Goal: Task Accomplishment & Management: Use online tool/utility

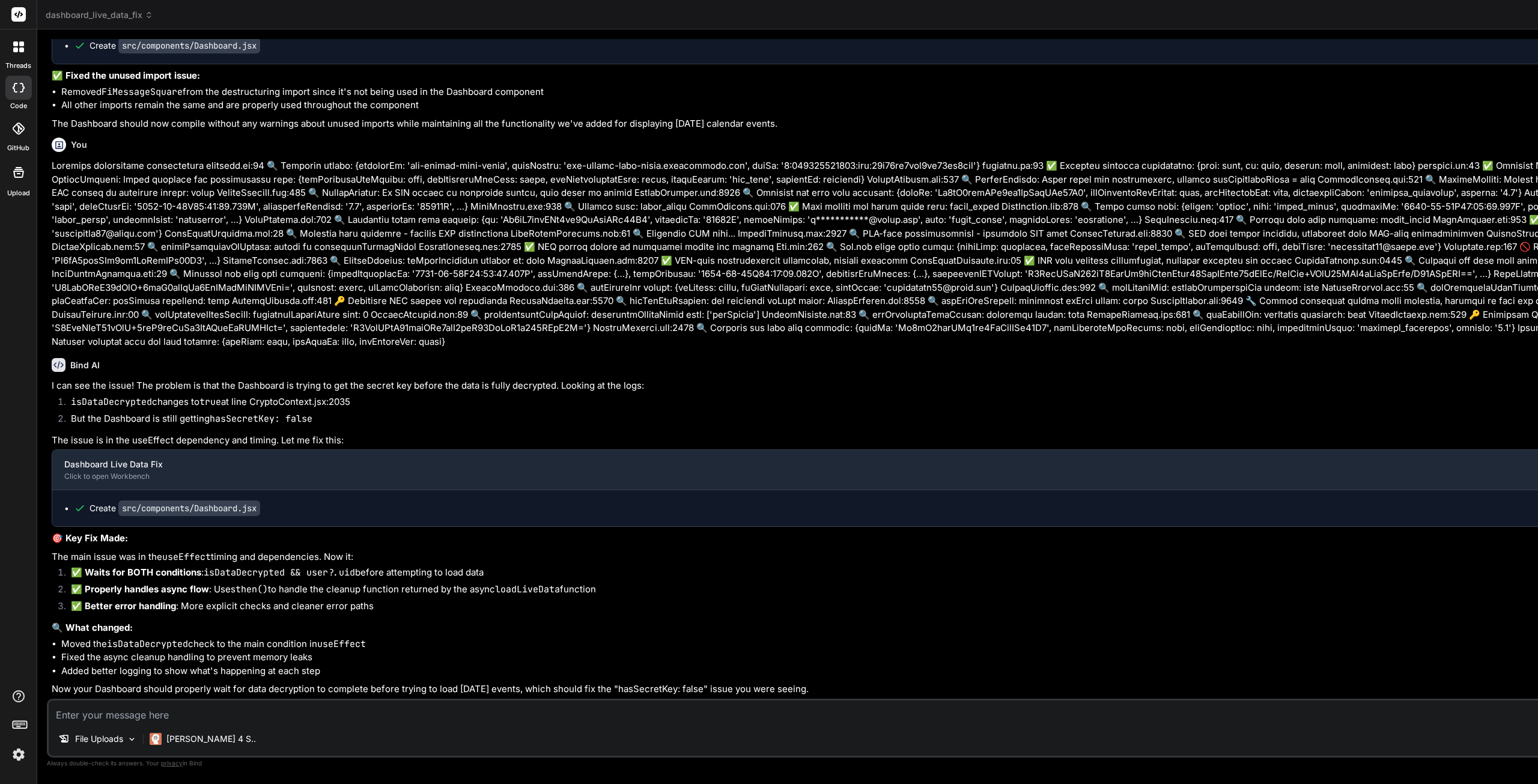
type textarea "import React, { useState, useEffect } from 'react'; import { motion } from 'fra…"
click at [204, 708] on textarea at bounding box center [1495, 711] width 2893 height 21
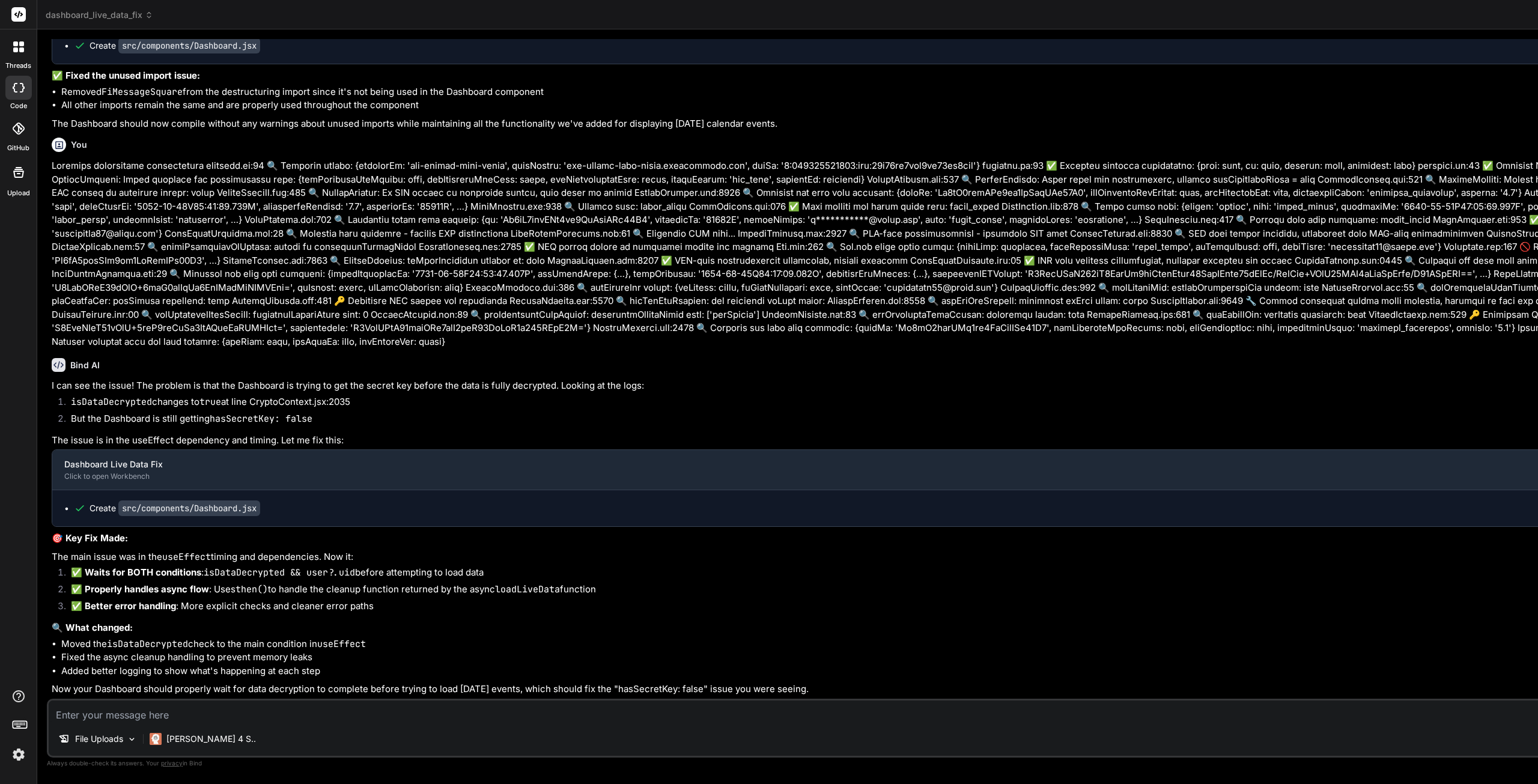
paste textarea "✅ Loremips dolorsitame consectetura elitsedd.ei:21 🔍 Temporin utlabo: Etdolo ma…"
type textarea "✅ Loremips dolorsitame consectetura elitsedd.ei:21 🔍 Temporin utlabo: Etdolo ma…"
type textarea "x"
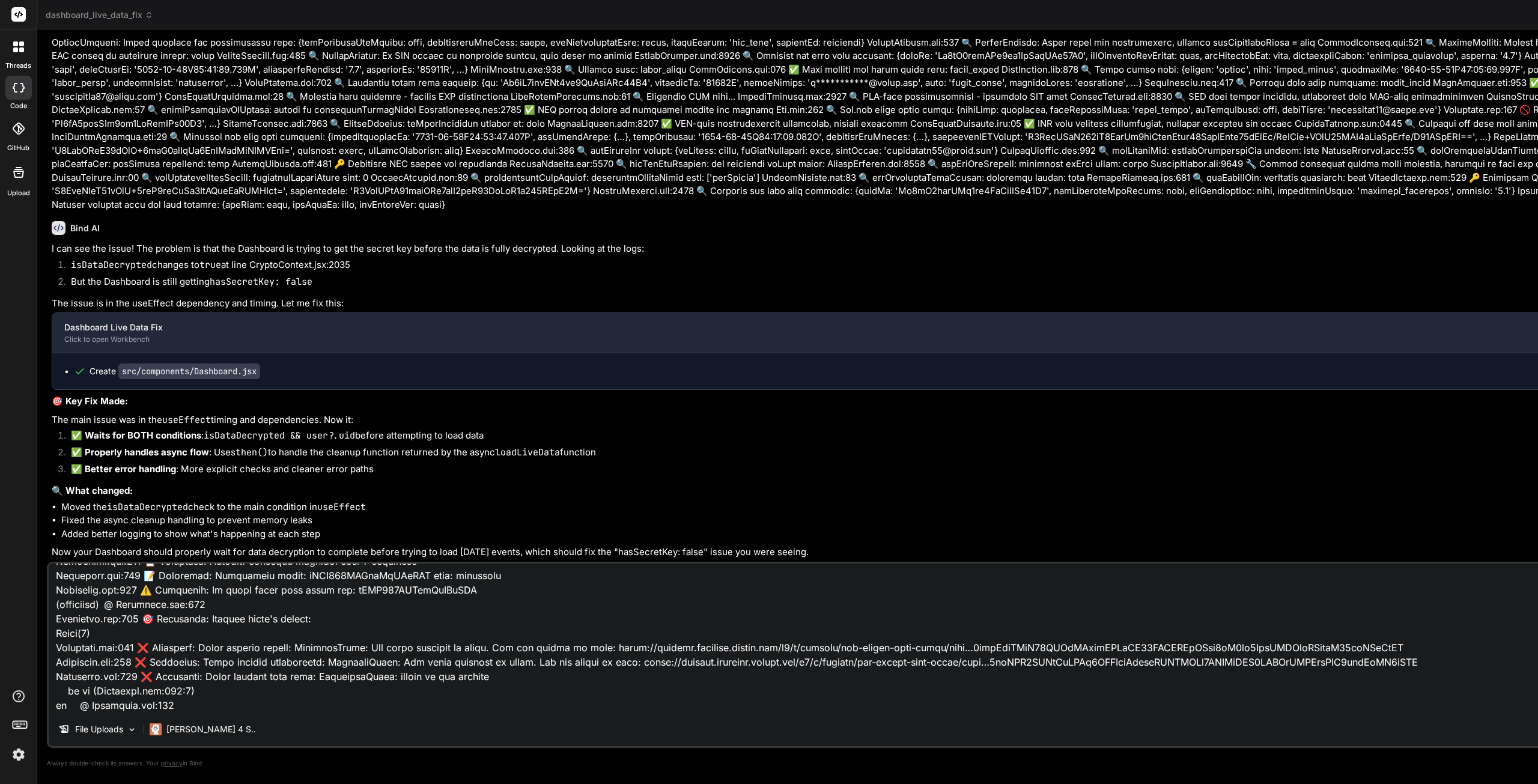
type textarea "✅ Loremips dolorsitame consectetura elitsedd.ei:21 🔍 Temporin utlabo: Etdolo ma…"
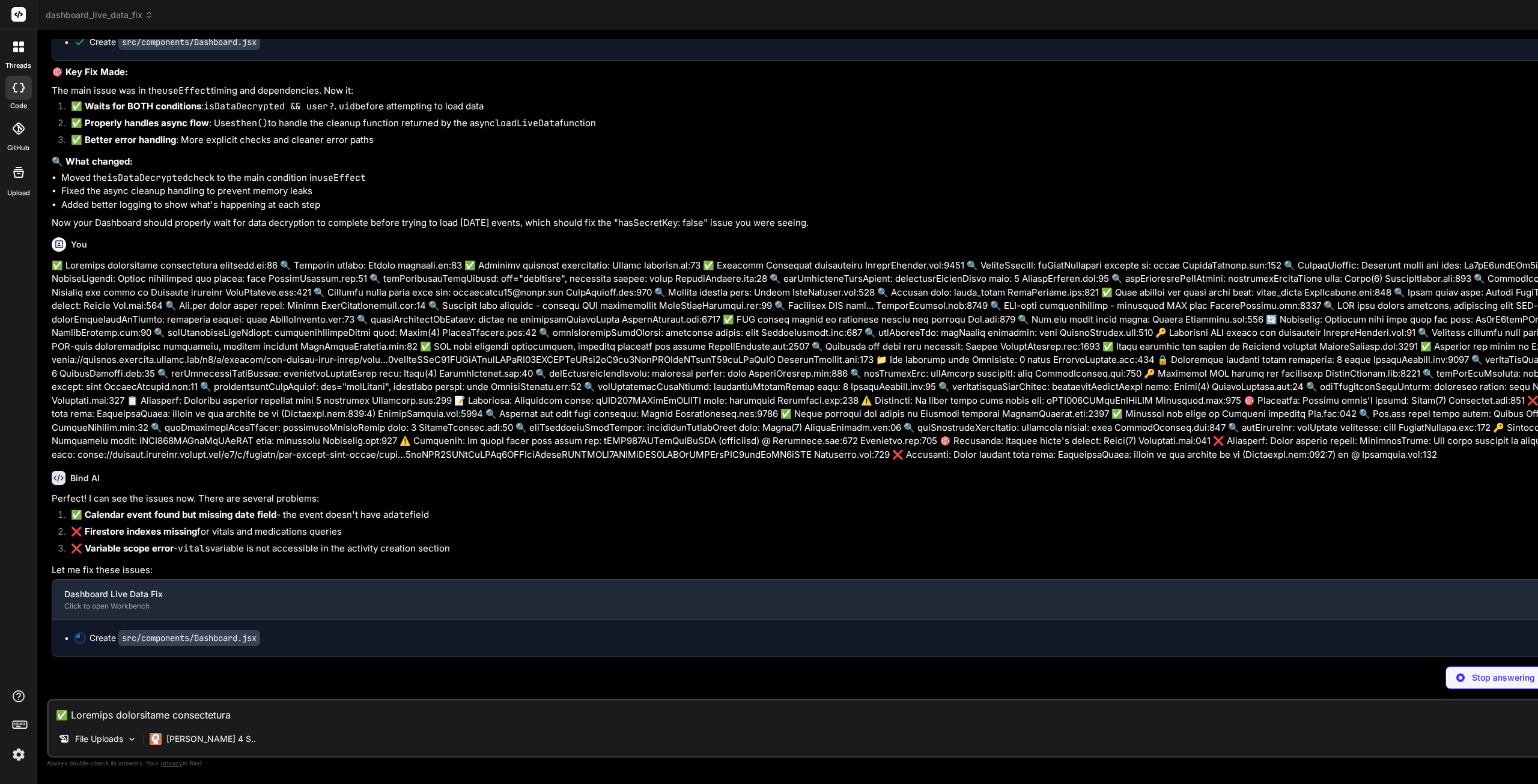
scroll to position [25114, 0]
type textarea "x"
type textarea "<HealthcareMaps onClose={() => setShowHealthcareMaps(false)} /> )} </motion.div…"
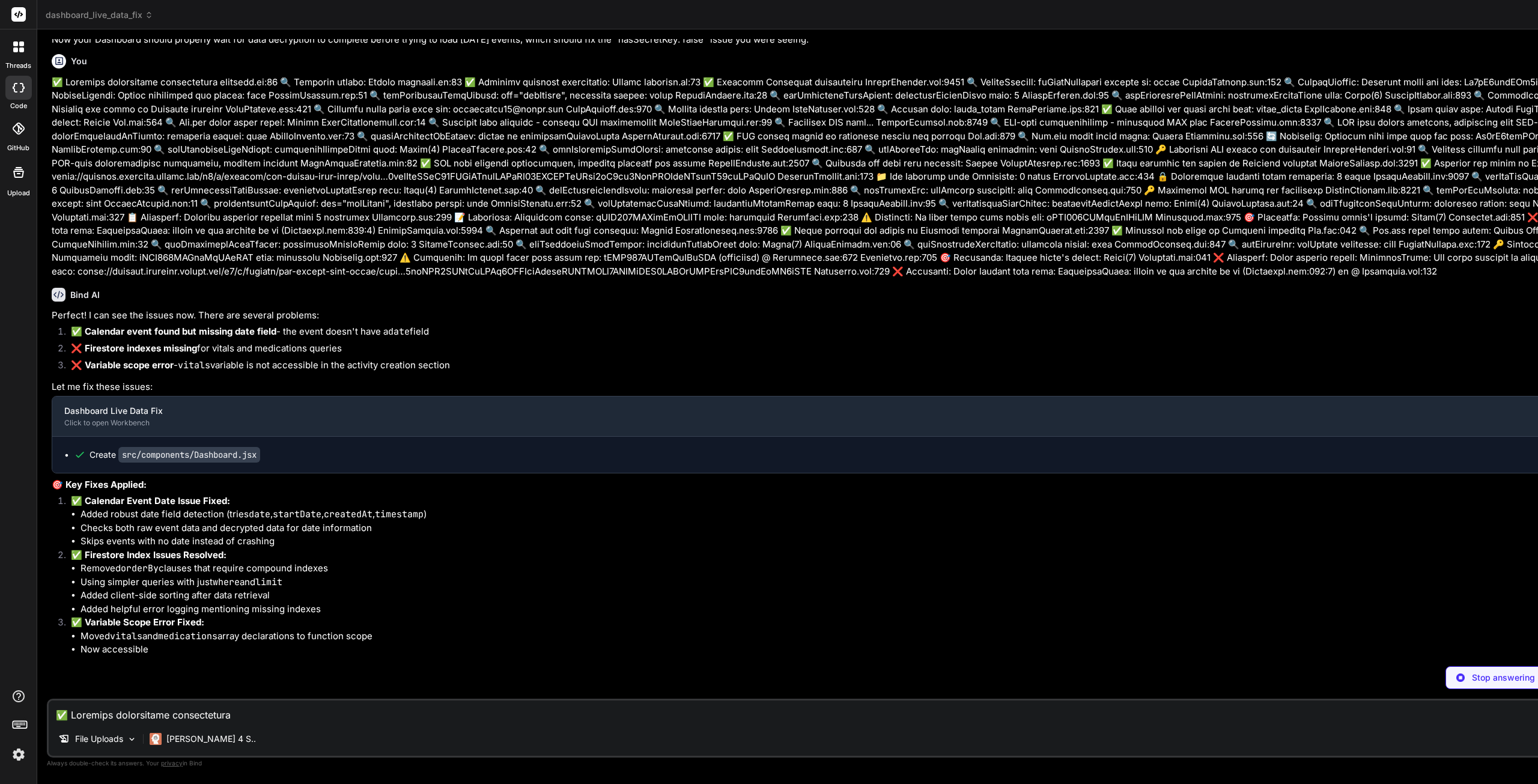
scroll to position [0, 0]
type textarea "x"
type textarea "import React, { useState, useEffect } from 'react'; import { motion } from 'fra…"
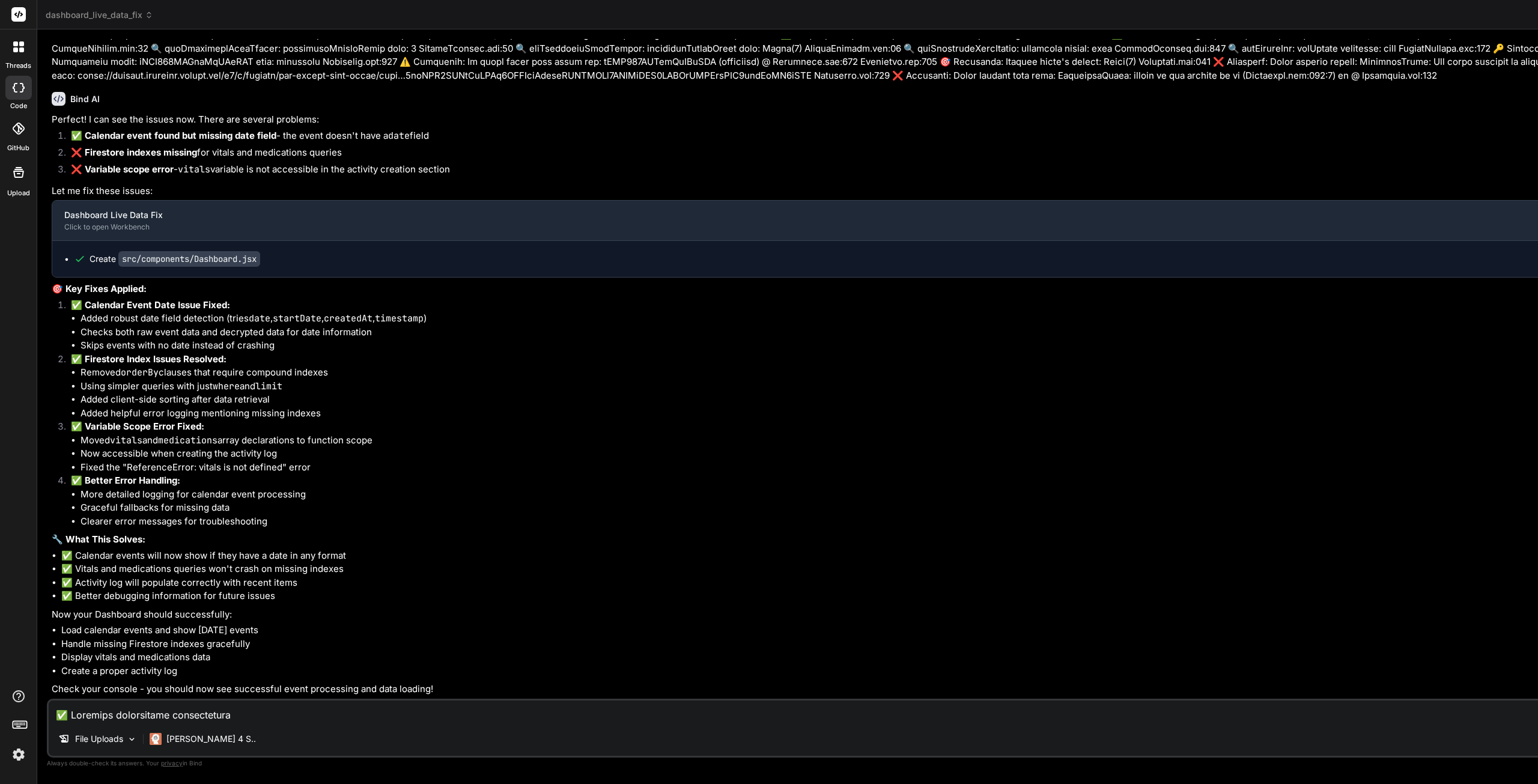
type textarea "x"
click at [219, 715] on textarea at bounding box center [1495, 711] width 2893 height 21
type textarea "p"
type textarea "x"
type textarea "pl"
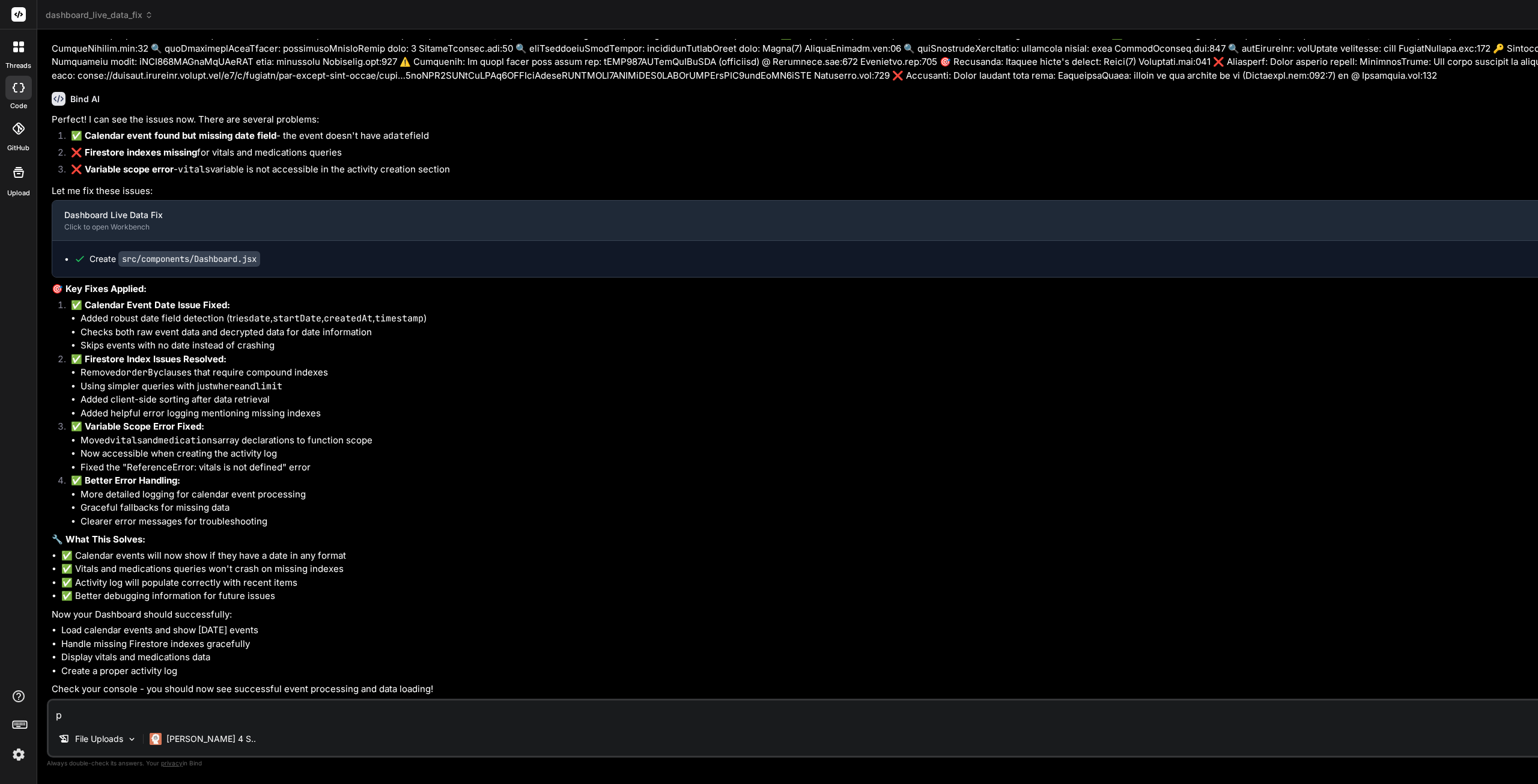
type textarea "x"
type textarea "ple"
type textarea "x"
type textarea "plea"
type textarea "x"
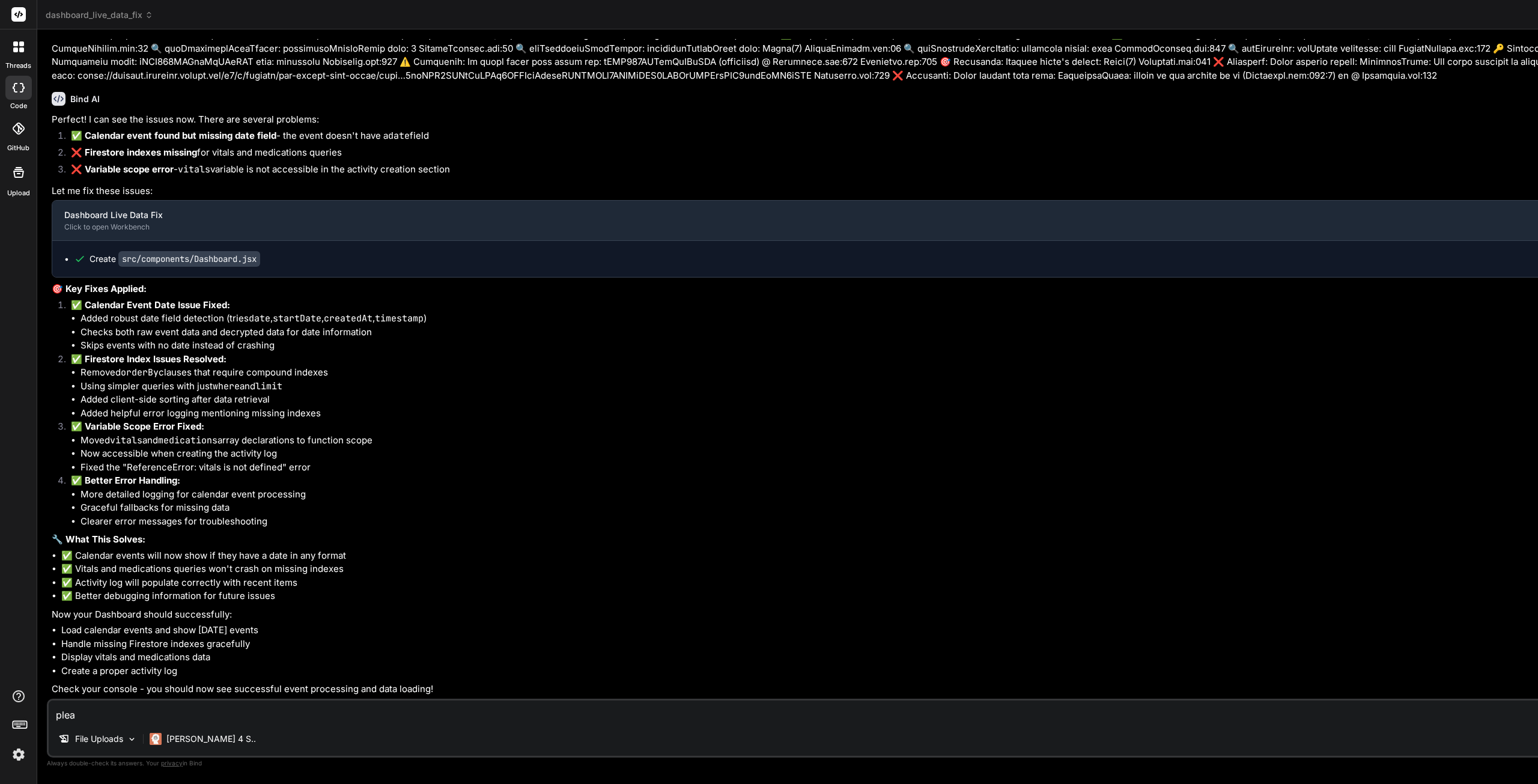
type textarea "pleas"
type textarea "x"
type textarea "please"
type textarea "x"
type textarea "please"
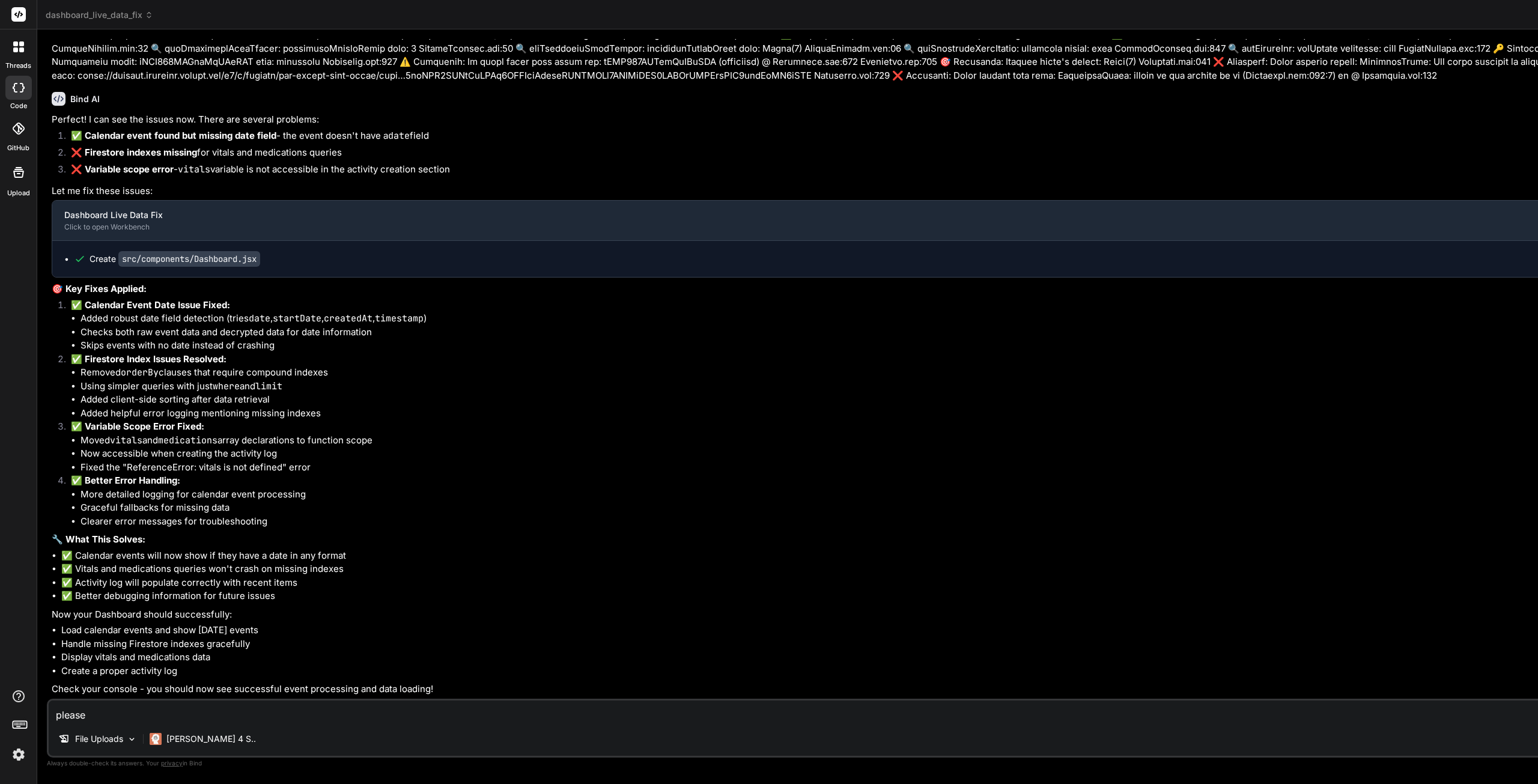
type textarea "x"
type textarea "please"
type textarea "x"
type textarea "pleas"
type textarea "x"
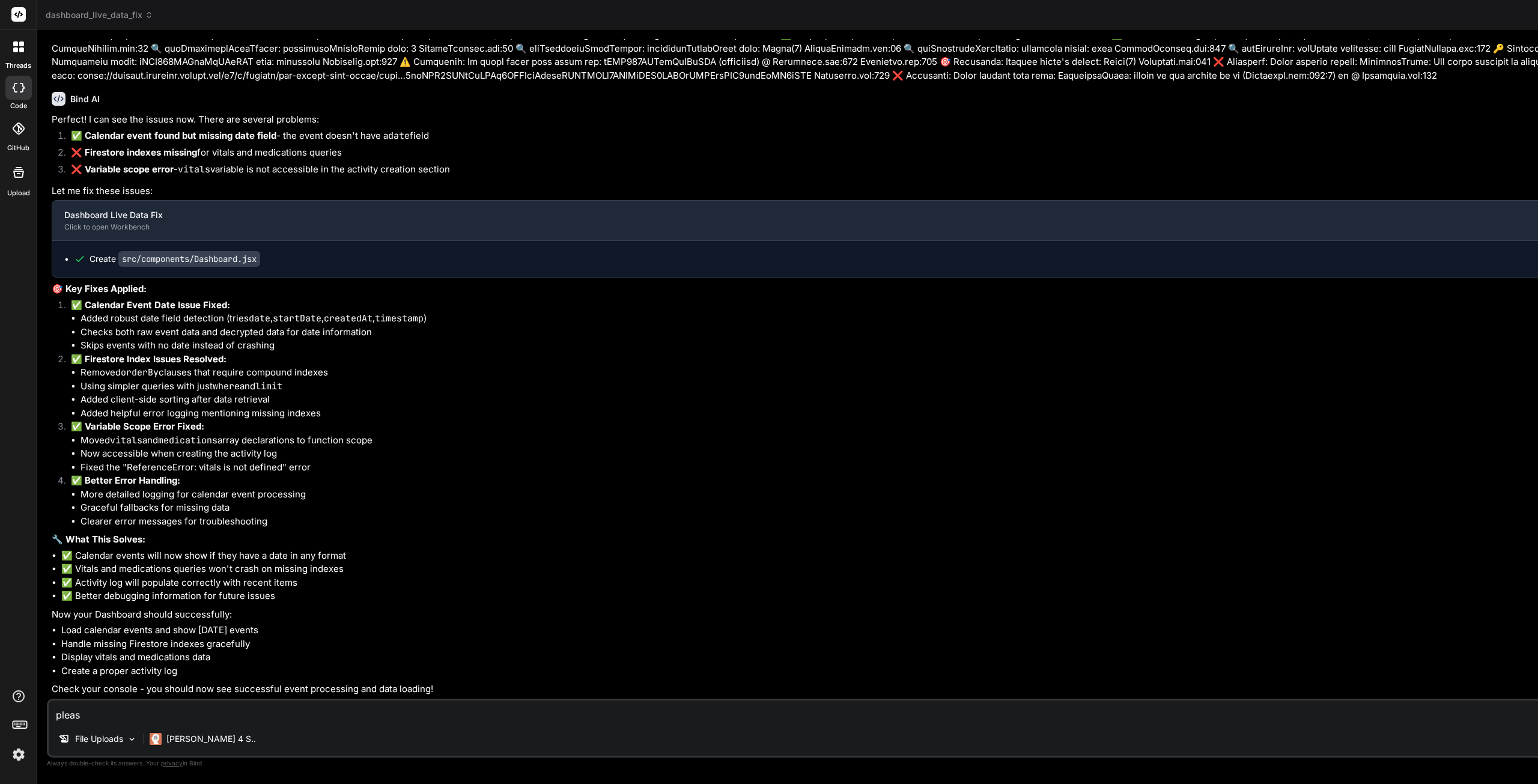
type textarea "plea"
type textarea "x"
type textarea "ple"
type textarea "x"
type textarea "pl"
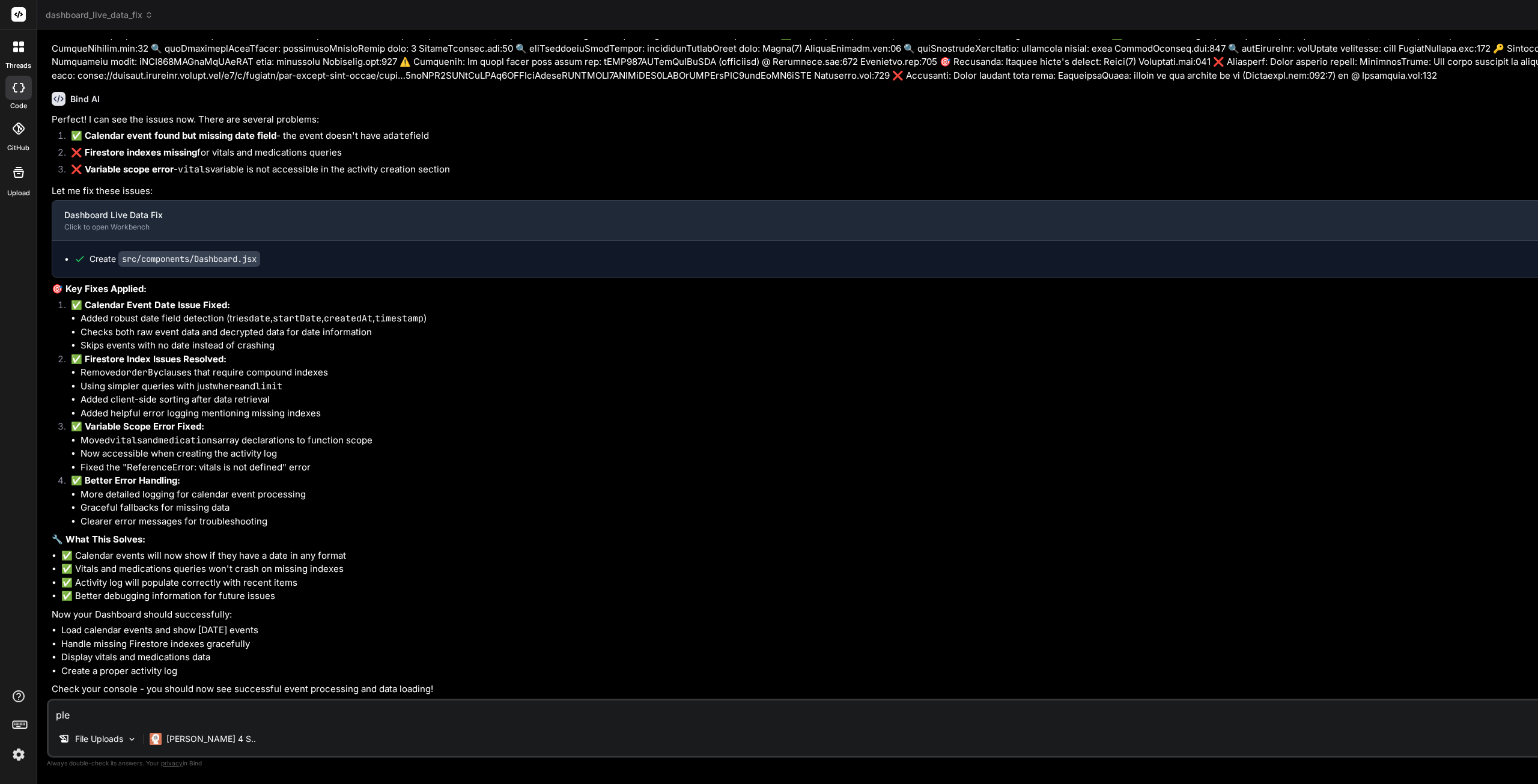
type textarea "x"
type textarea "p"
type textarea "x"
paste textarea "Loremips dolorsitame consectetura elitsedd.ei:73 🔍 Temporin utlabo: {etdolorEm:…"
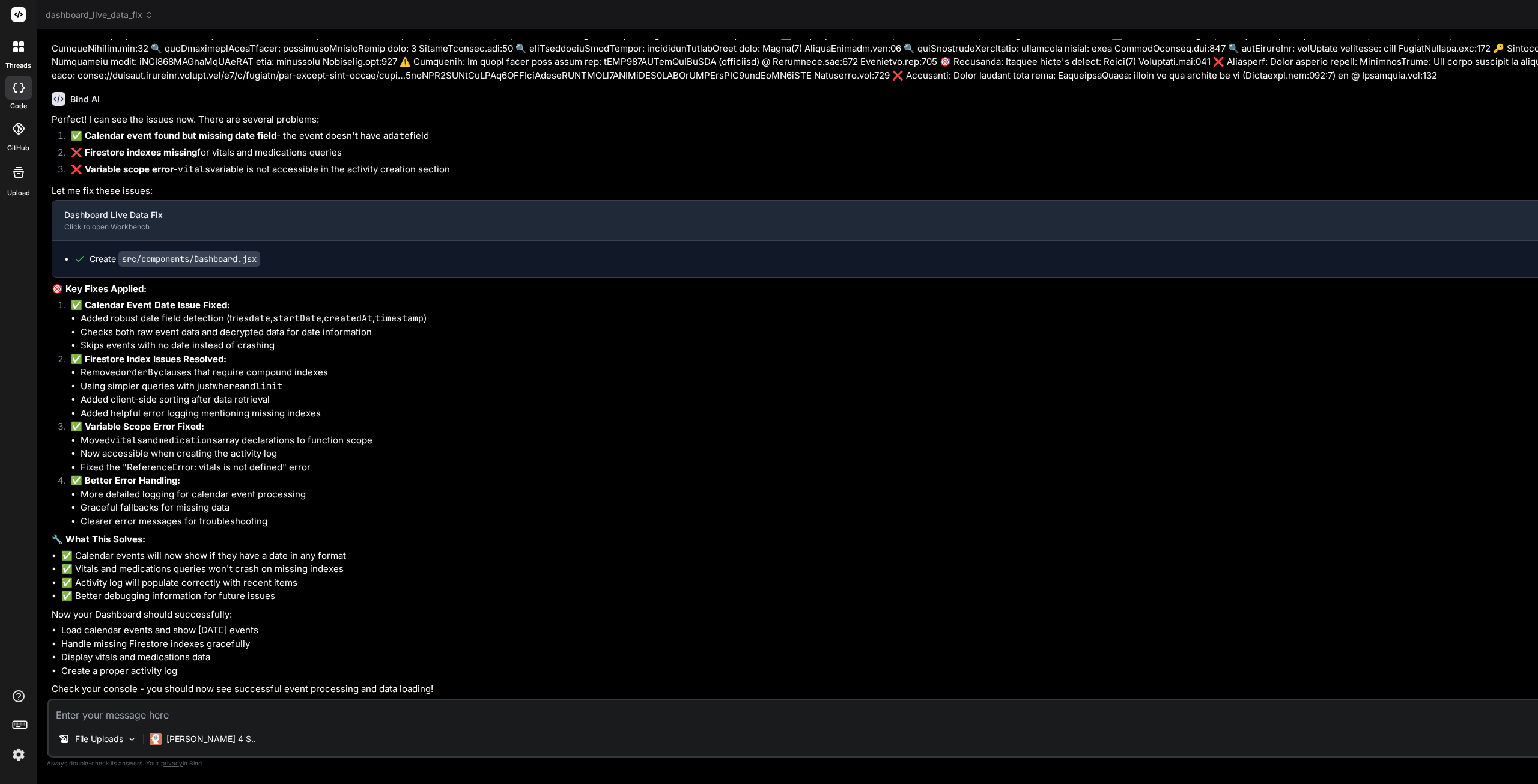
type textarea "Loremips dolorsitame consectetura elitsedd.ei:73 🔍 Temporin utlabo: {etdolorEm:…"
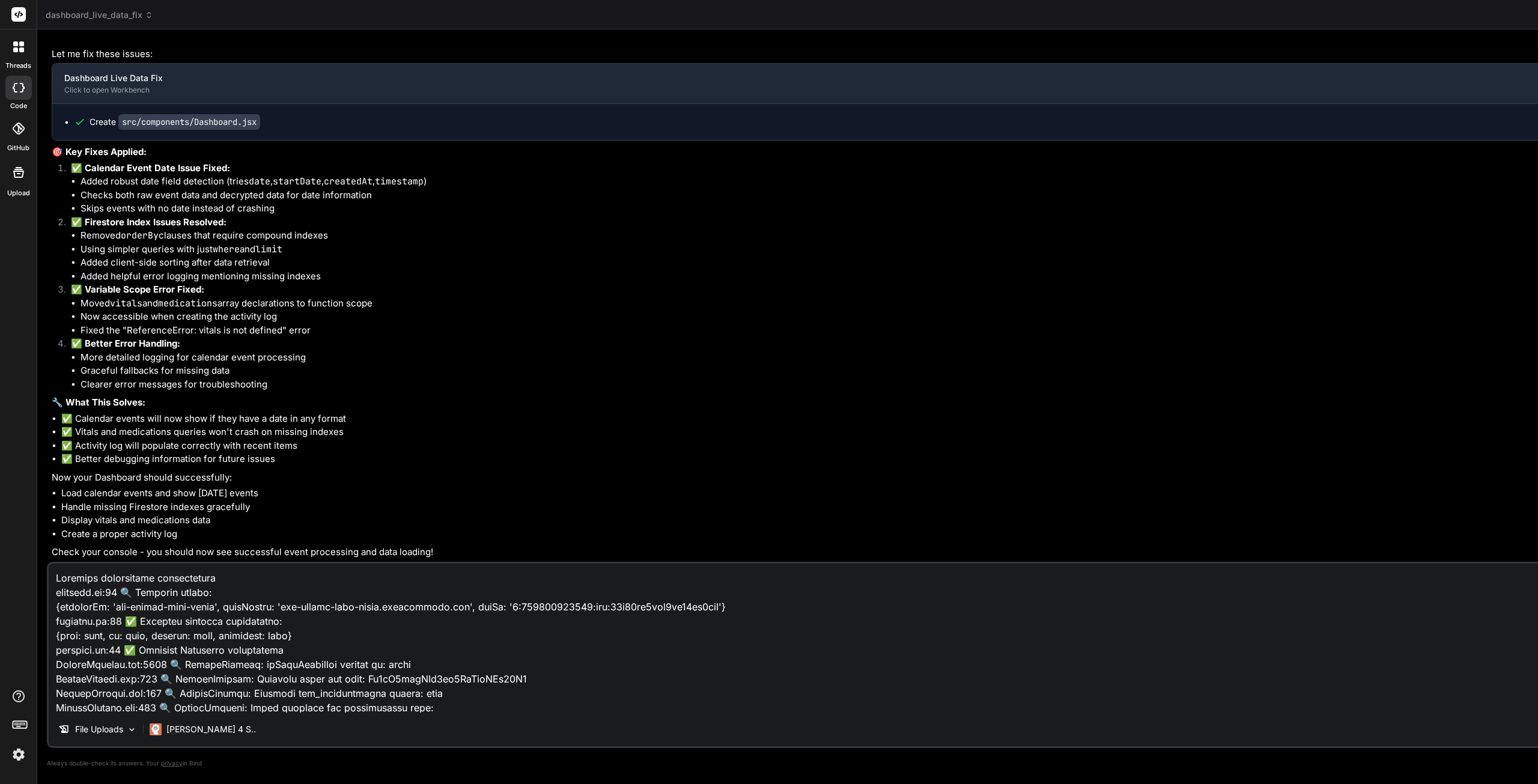
scroll to position [2480, 0]
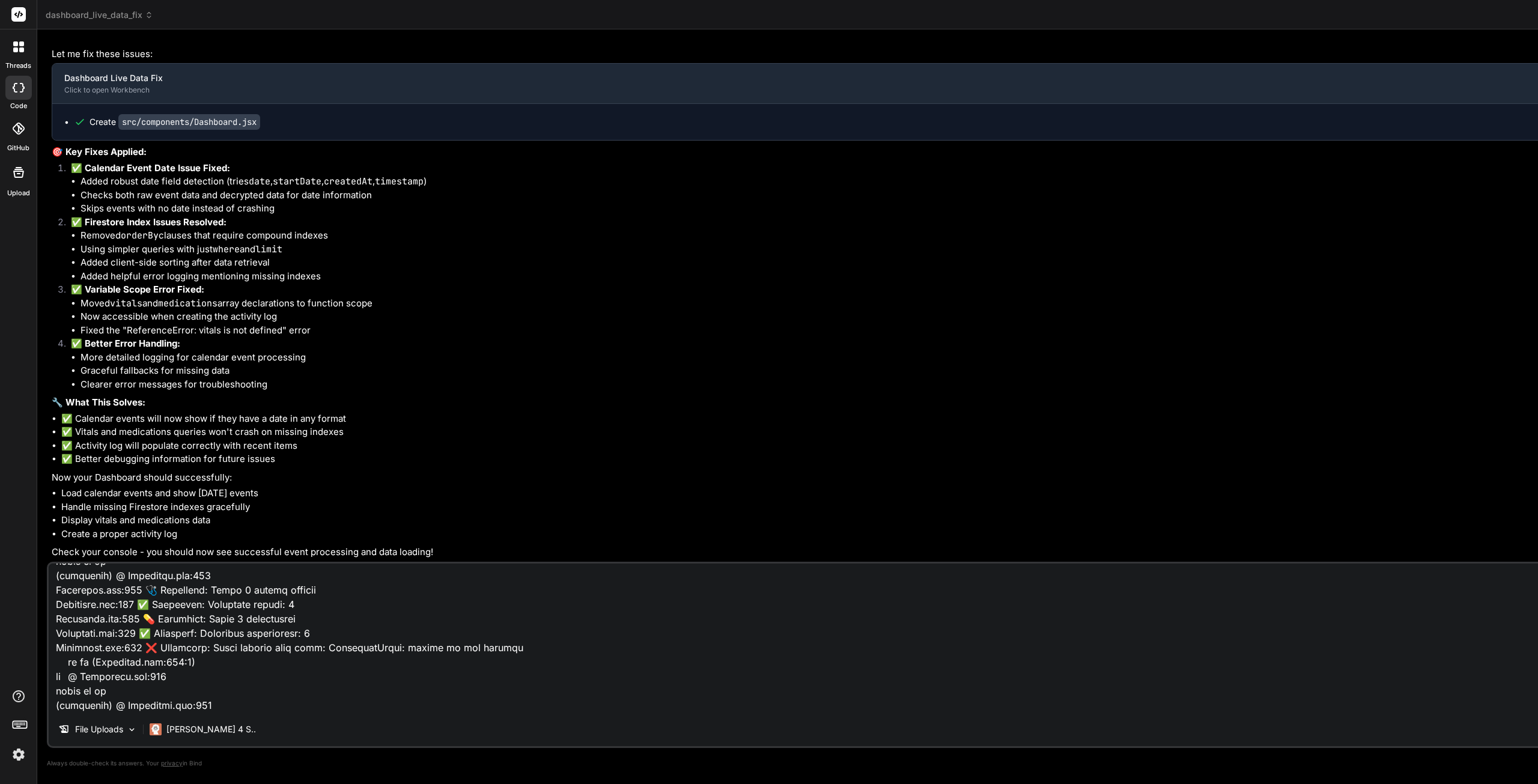
type textarea "x"
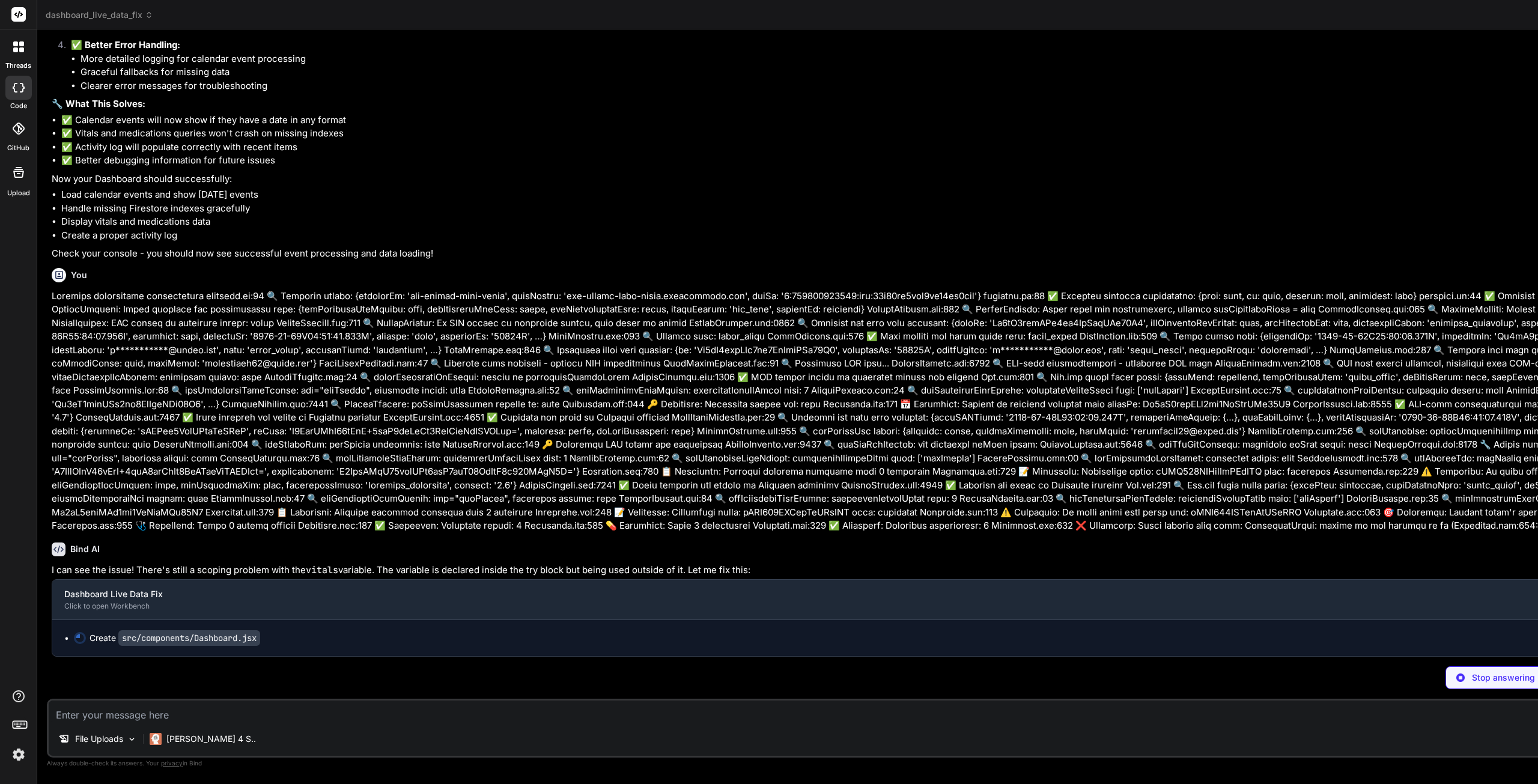
scroll to position [27282, 0]
click at [167, 720] on textarea at bounding box center [1495, 711] width 2893 height 21
type textarea "x"
type textarea "a"
type textarea "x"
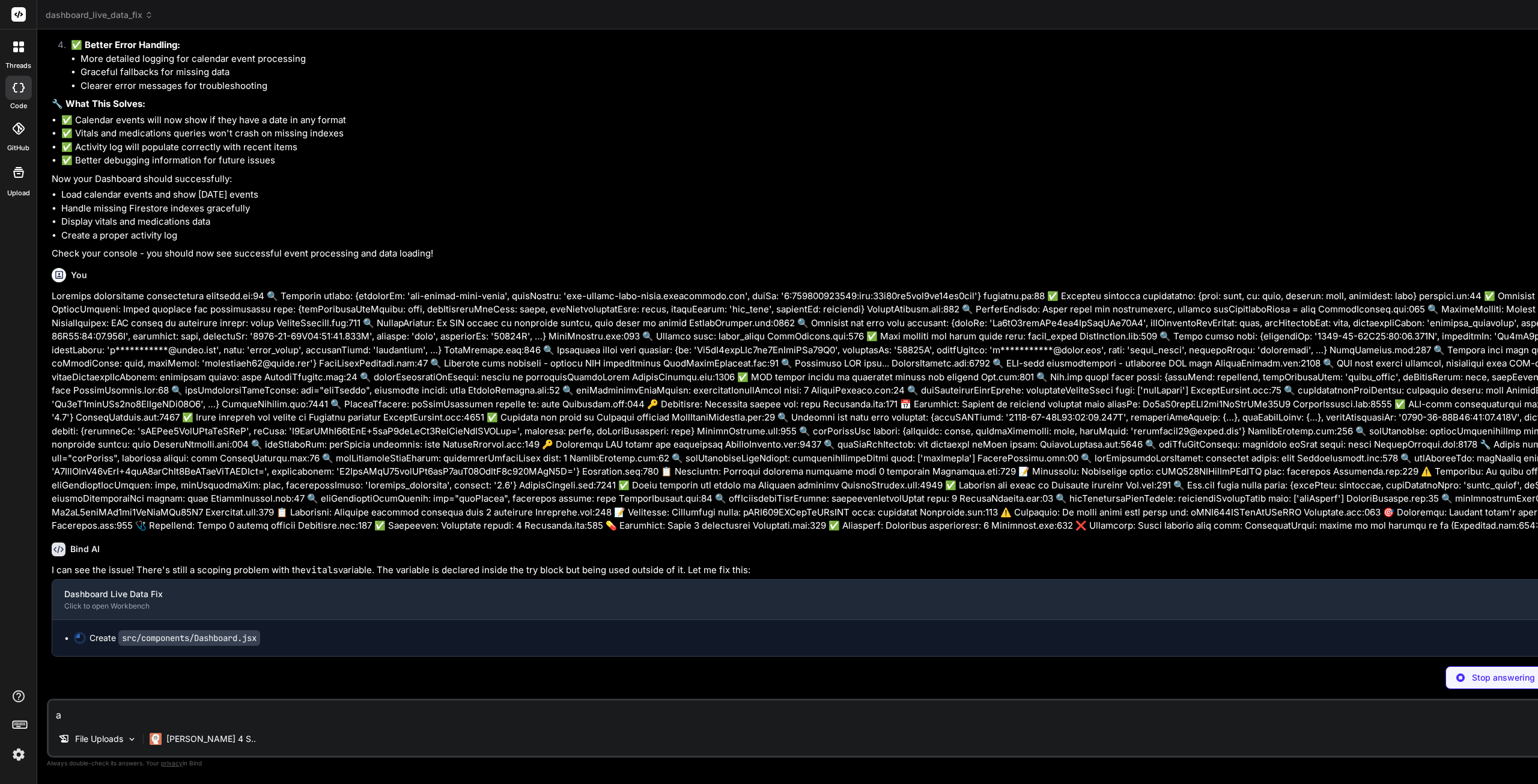
type textarea "an"
type textarea "x"
type textarea "and"
type textarea "x"
type textarea "and"
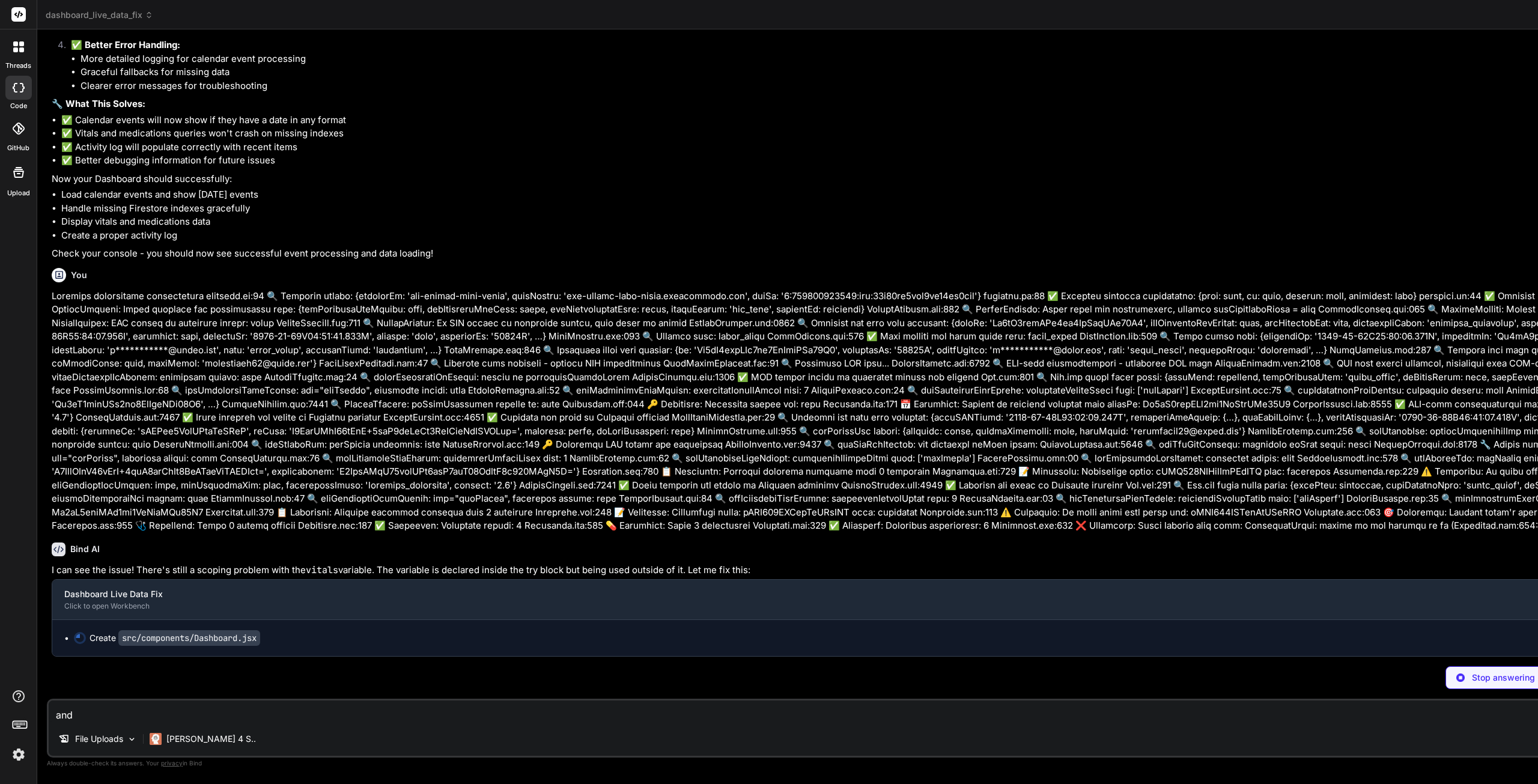
type textarea "x"
type textarea "and i"
type textarea "x"
type textarea "and i"
type textarea "x"
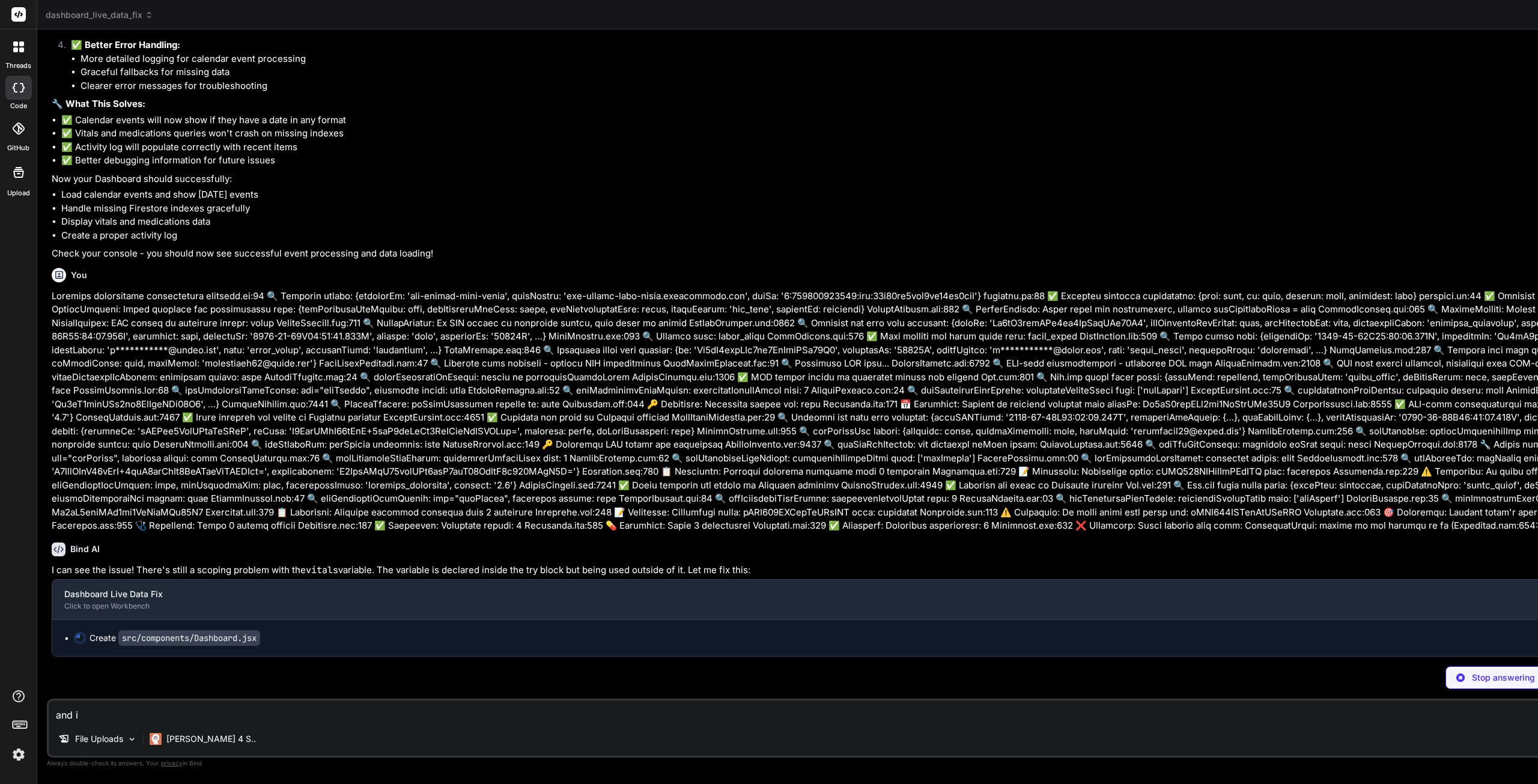
type textarea "and i s"
type textarea "x"
type textarea "and i st"
type textarea "x"
type textarea "and i sti"
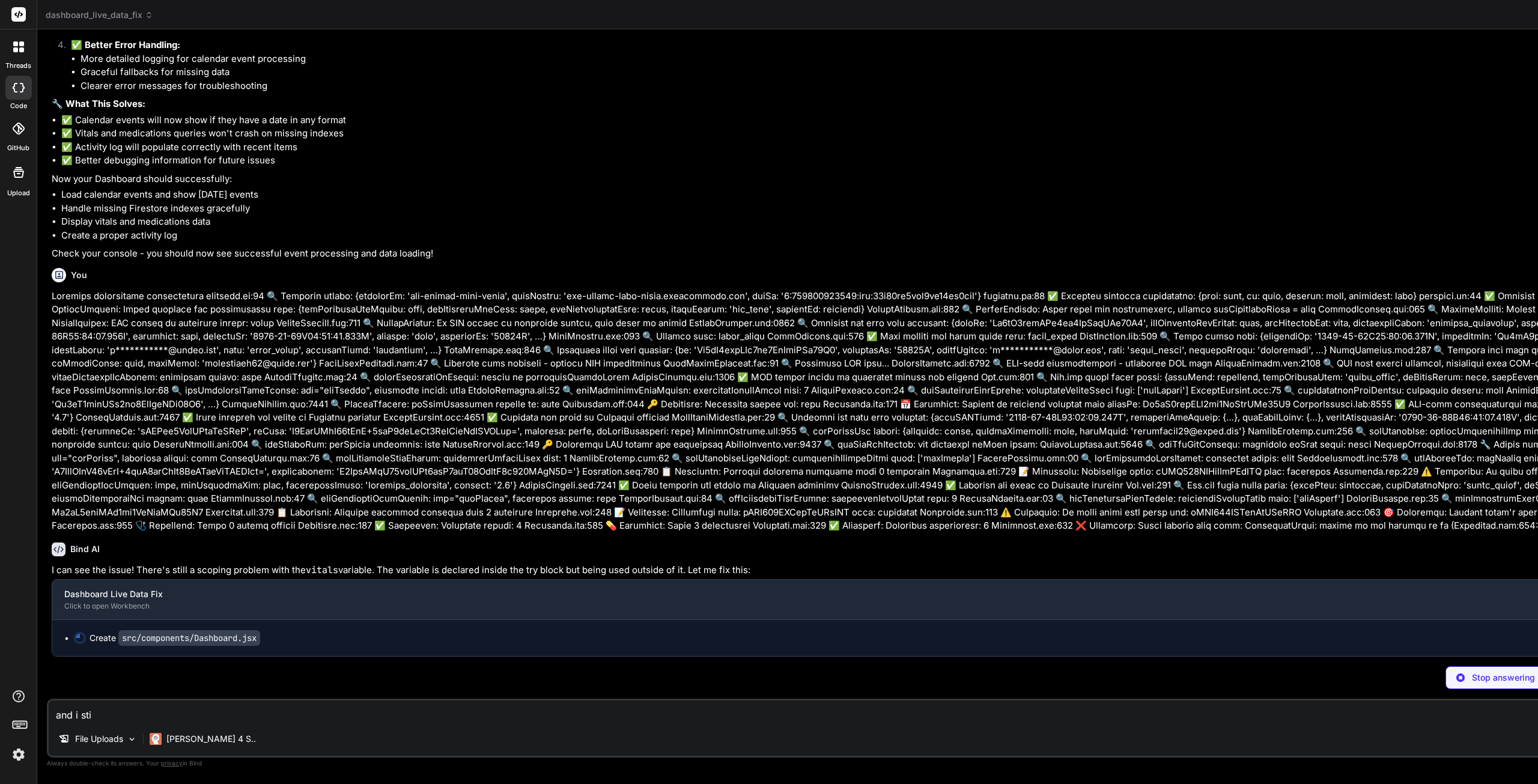
type textarea "x"
type textarea "and i stil"
type textarea "x"
type textarea "and i still"
type textarea "x"
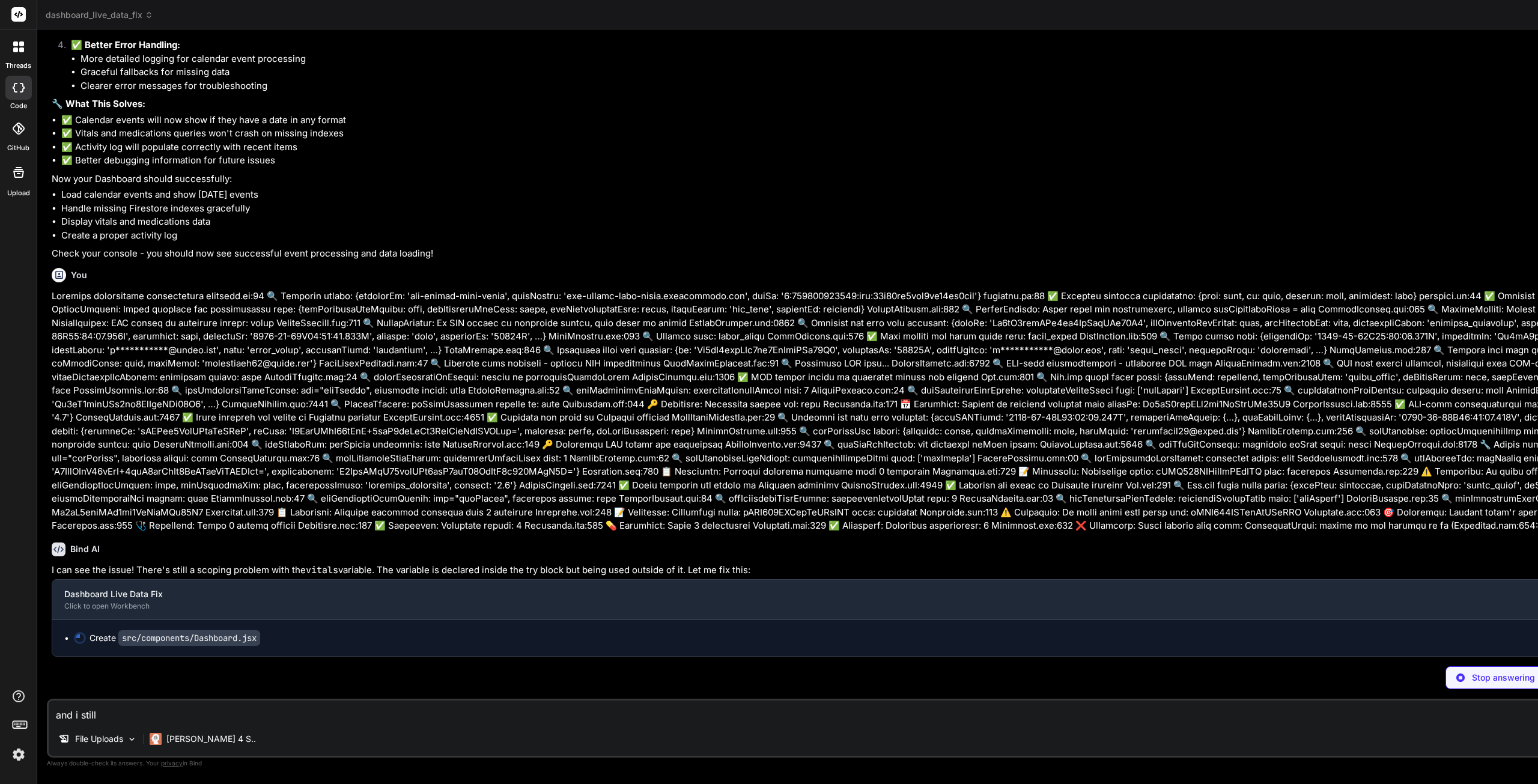
type textarea "and i still"
type textarea "x"
type textarea "and i still d"
type textarea "x"
type textarea "and i still do"
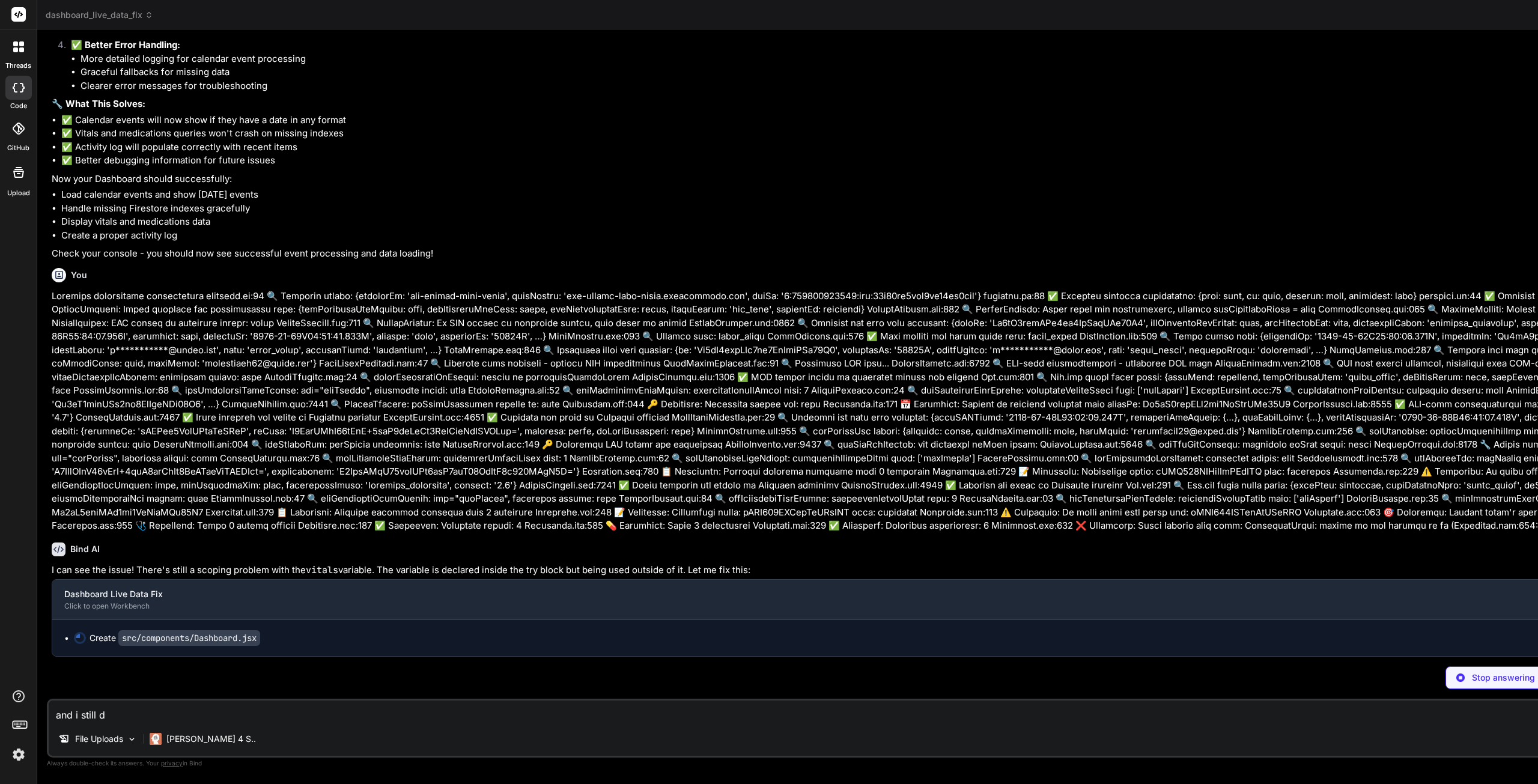
type textarea "x"
type textarea "and i still don"
type textarea "x"
type textarea "and i still don'"
type textarea "x"
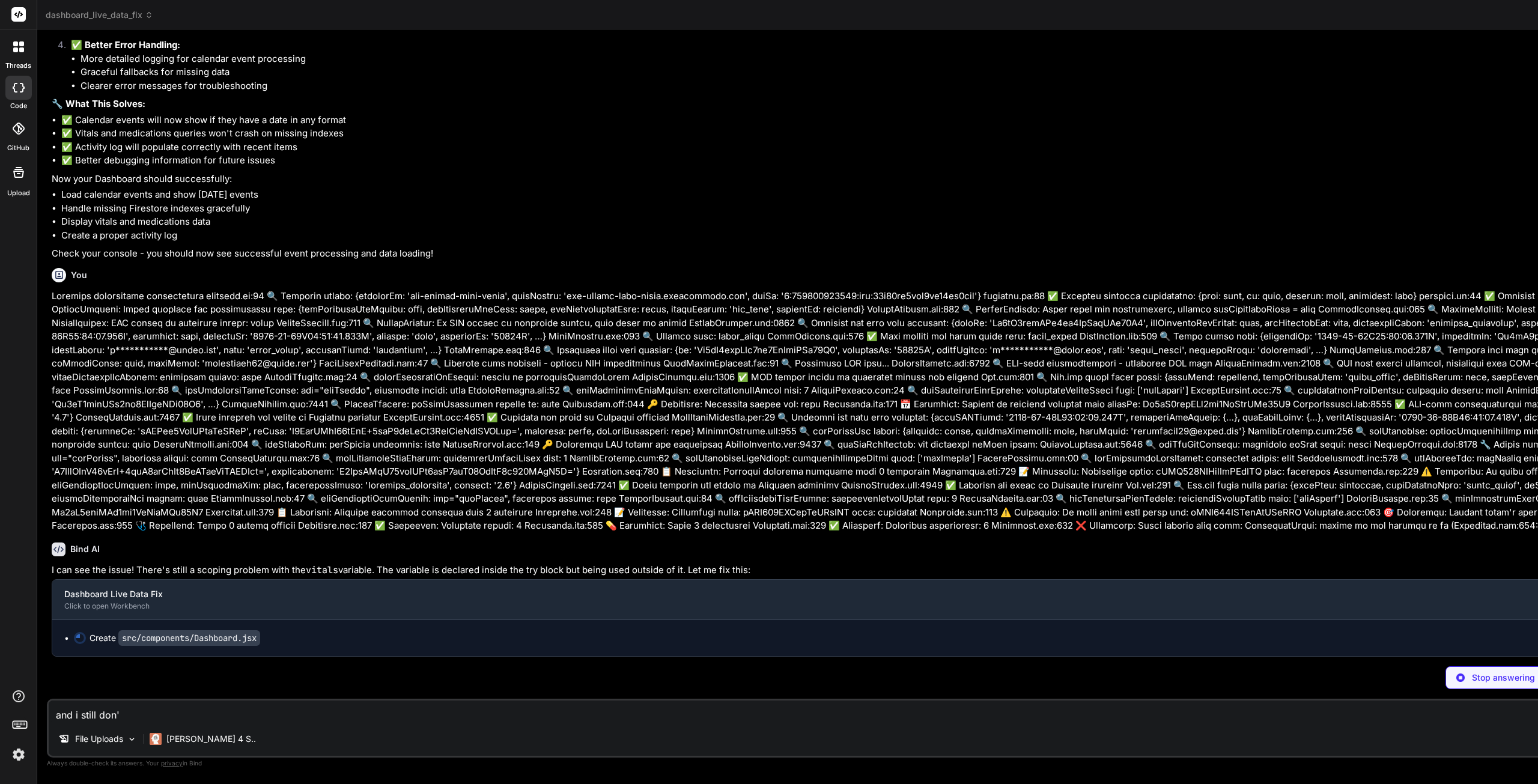
type textarea "and i still don't"
type textarea "x"
type textarea "and i still don't"
type textarea "x"
type textarea "and i still don't s"
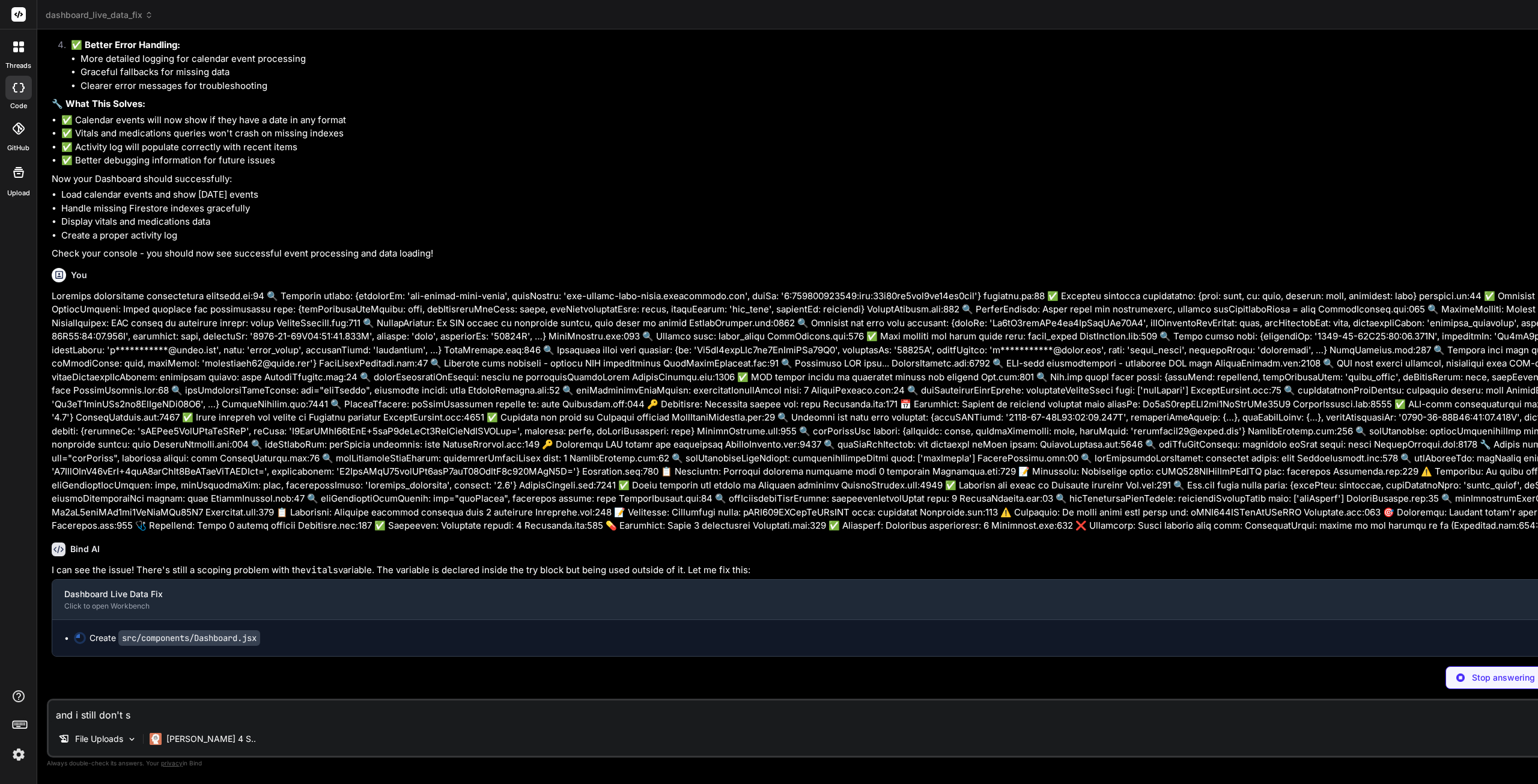
type textarea "x"
type textarea "and i still don't se"
type textarea "x"
type textarea "and i still don't see"
type textarea "x"
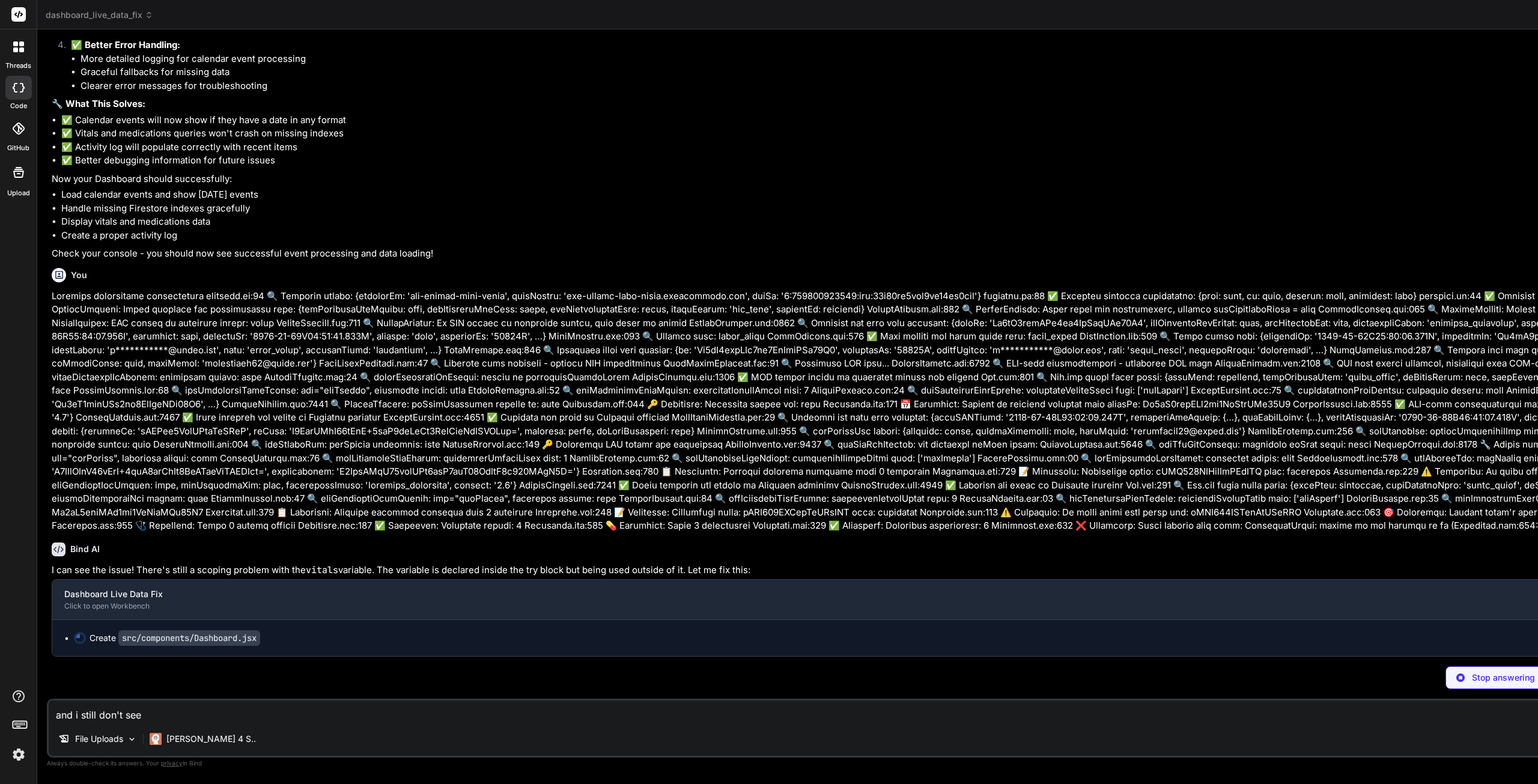
type textarea "and i still don't see"
type textarea "x"
type textarea "and i still don't see m"
type textarea "x"
type textarea "and i still don't see my"
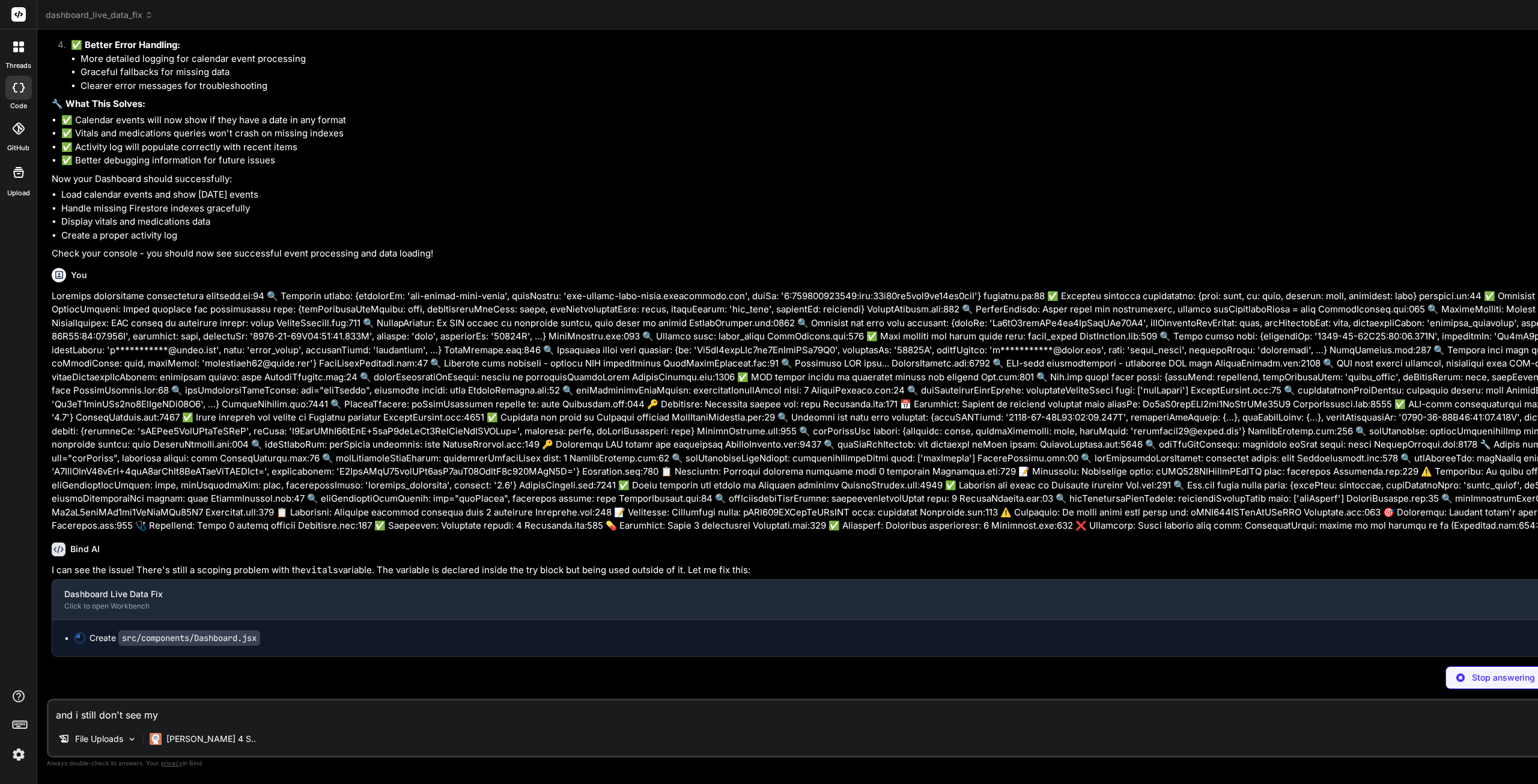
type textarea "x"
type textarea "and i still don't see my"
type textarea "x"
type textarea "and i still don't see my e"
type textarea "x"
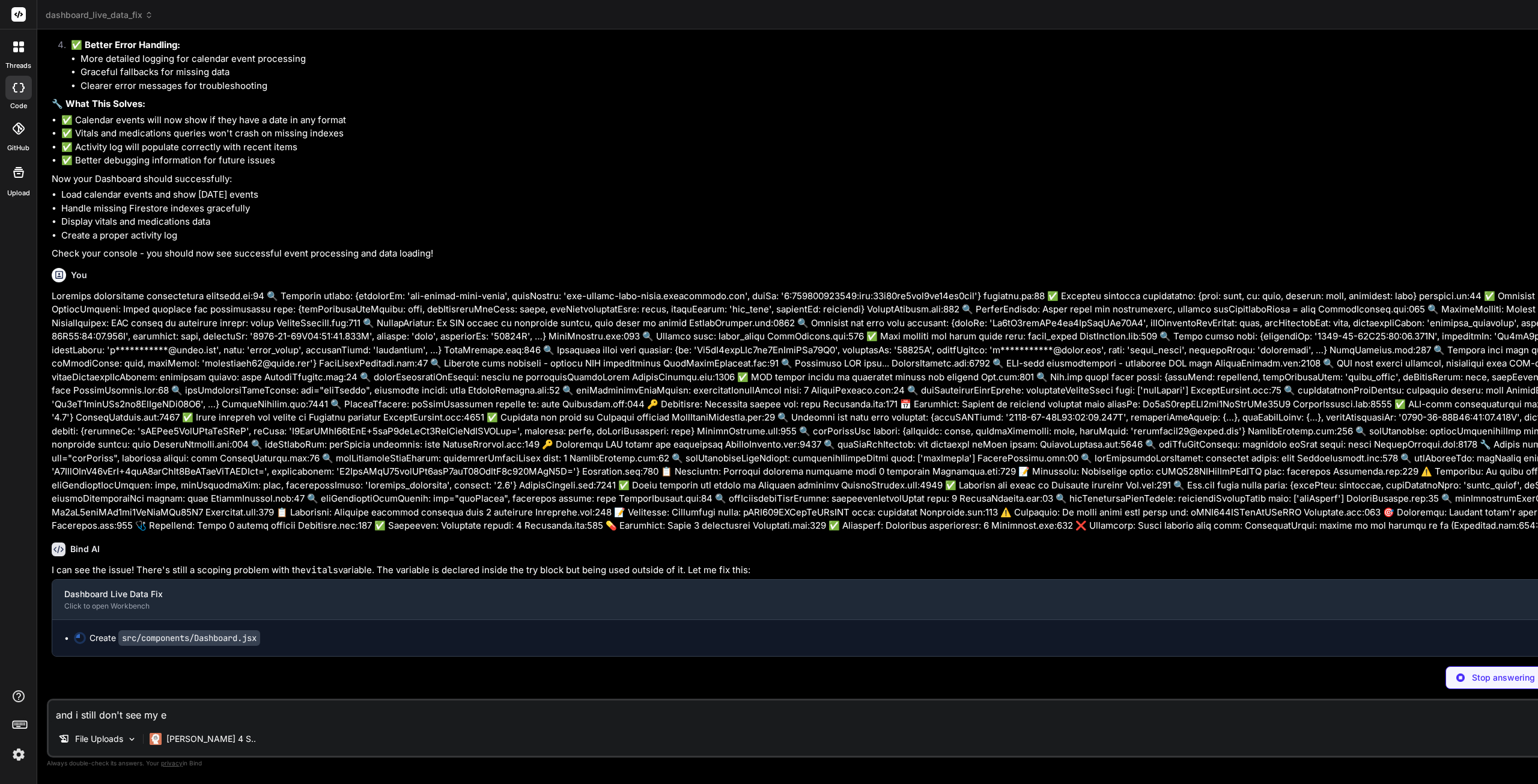
type textarea "and i still don't see my ev"
type textarea "x"
type textarea "and i still don't see my eve"
type textarea "x"
type textarea "and i still don't see my even"
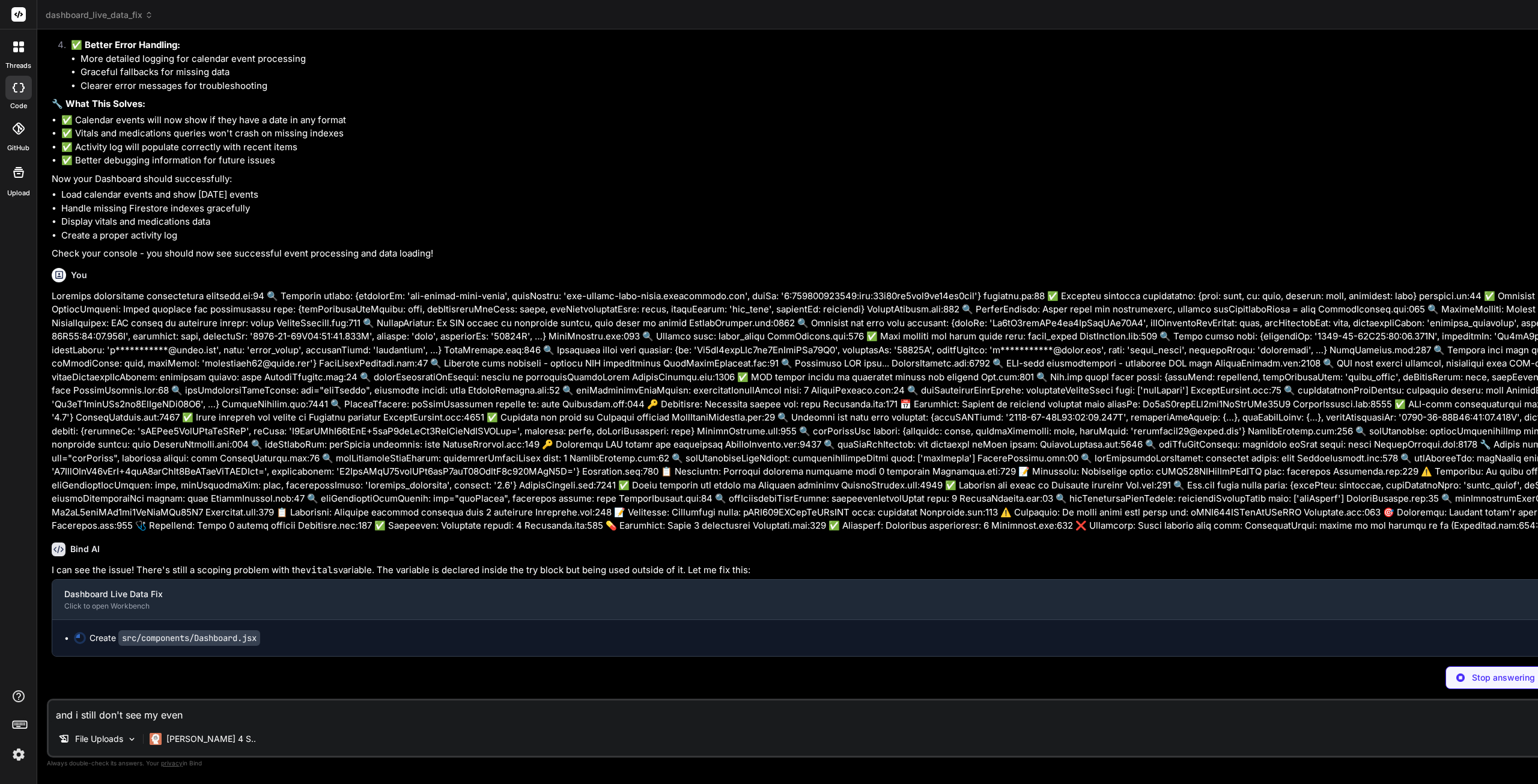
type textarea "x"
type textarea "and i still don't see my event"
type textarea "x"
type textarea "and i still don't see my events"
type textarea "x"
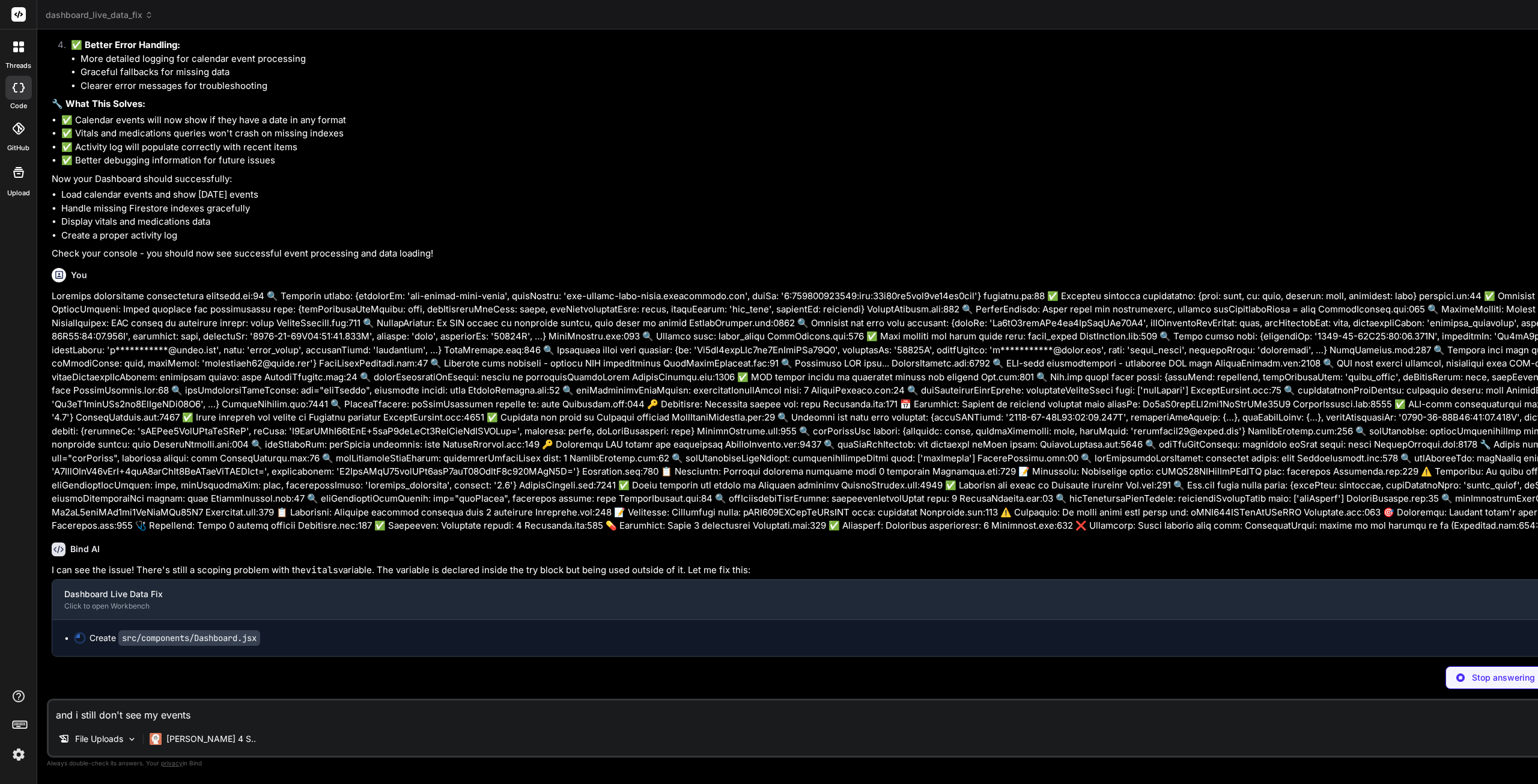
type textarea "and i still don't see my events"
type textarea "x"
type textarea "and i still don't see my events f"
type textarea "x"
type textarea "and i still don't see my events fo"
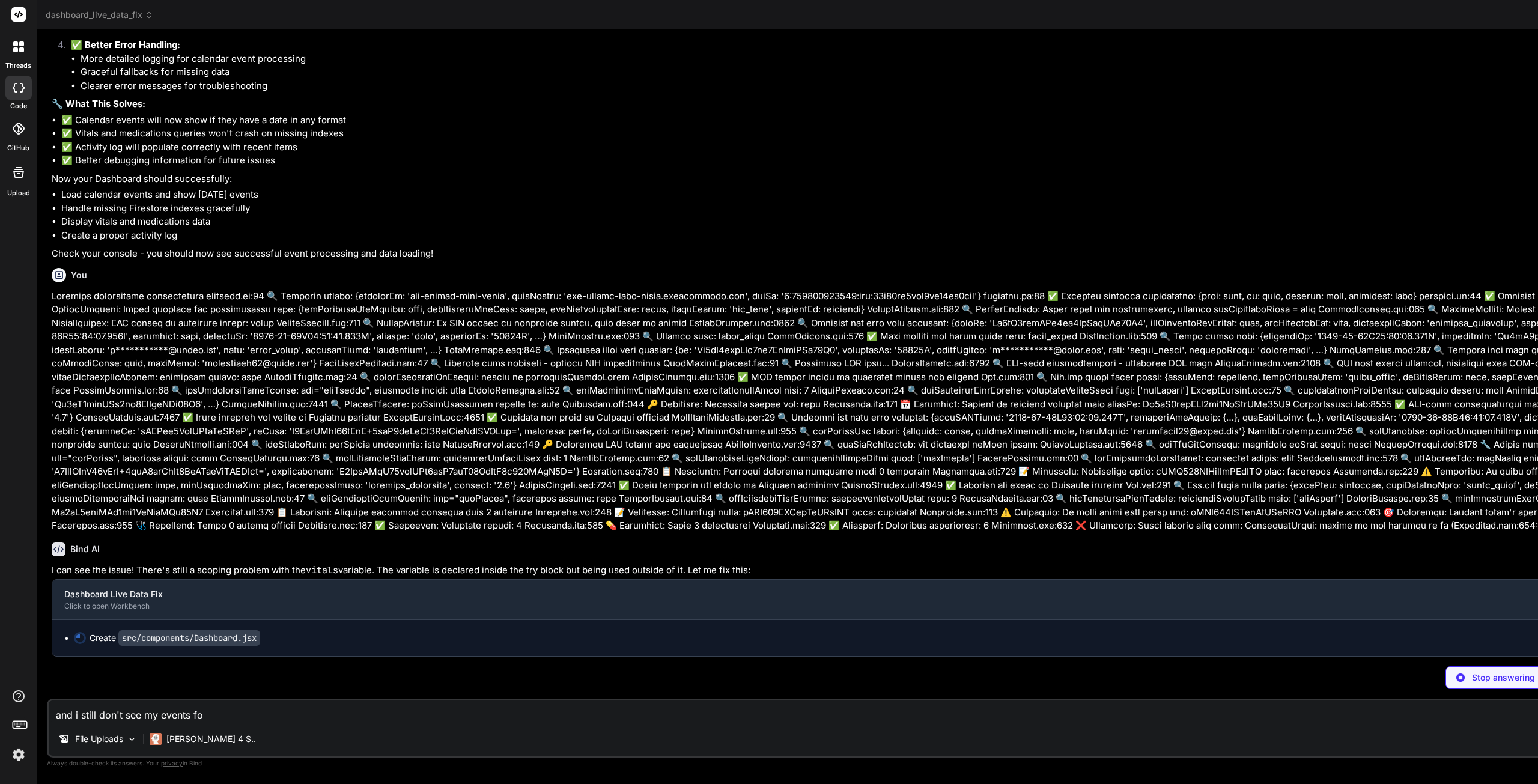
type textarea "x"
type textarea "and i still don't see my events for"
type textarea "x"
type textarea "and i still don't see my events for"
type textarea "x"
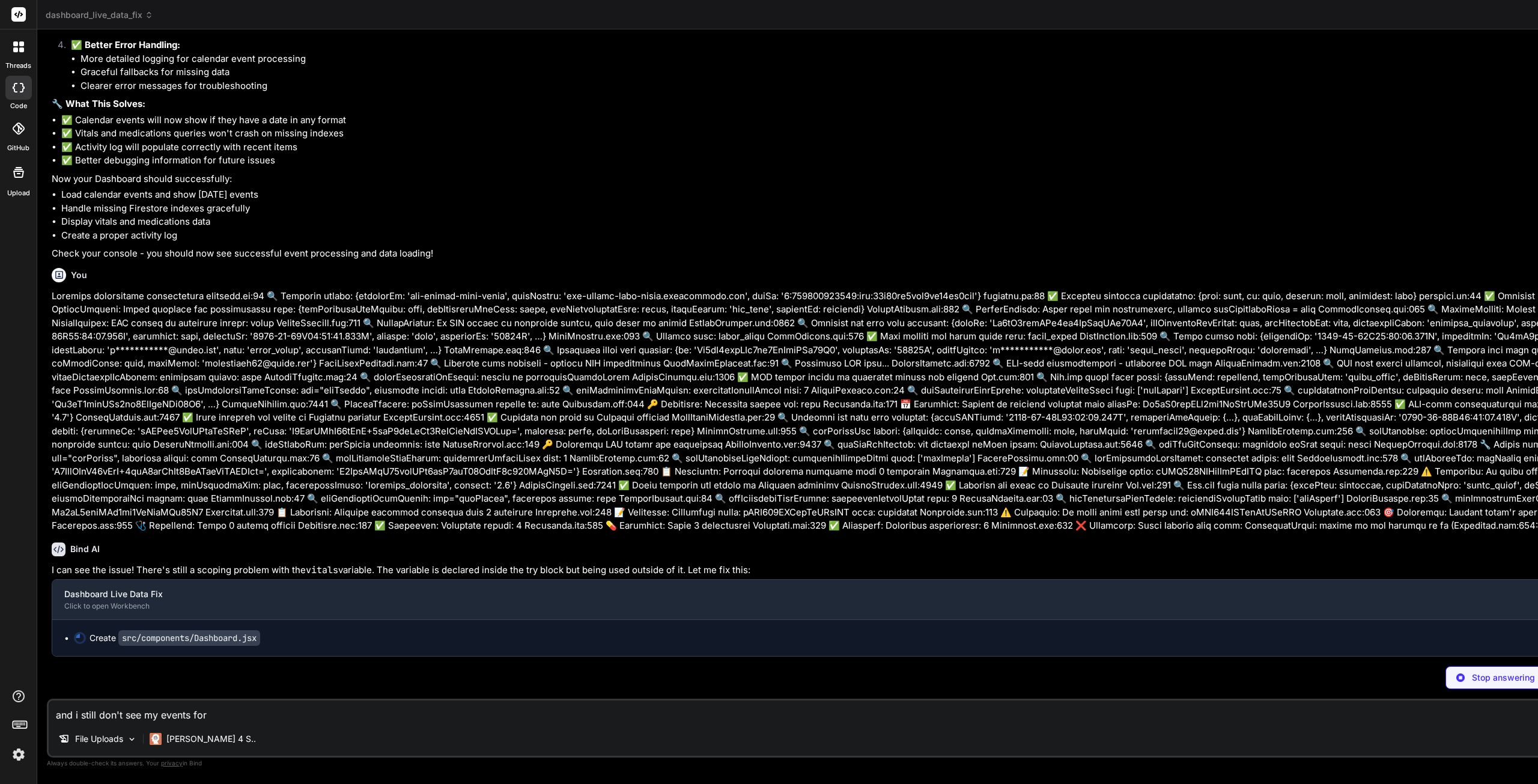
type textarea "and i still don't see my events for t"
type textarea "x"
type textarea "and i still don't see my events for to"
type textarea "x"
type textarea "and i still don't see my events for [PERSON_NAME]"
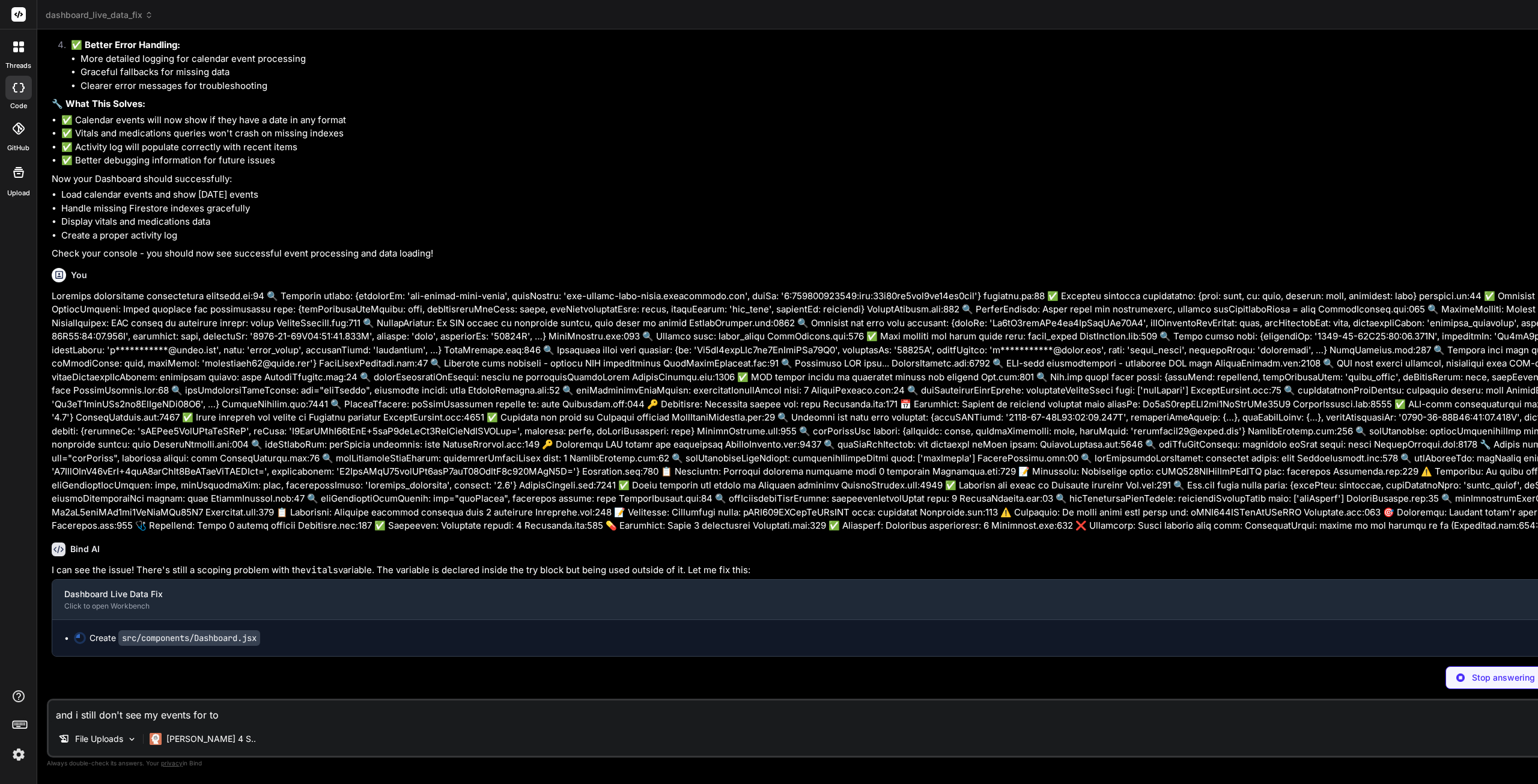
type textarea "x"
type textarea "and i still don't see my events for toda"
type textarea "x"
type textarea "and i still don't see my events for [DATE]"
type textarea "x"
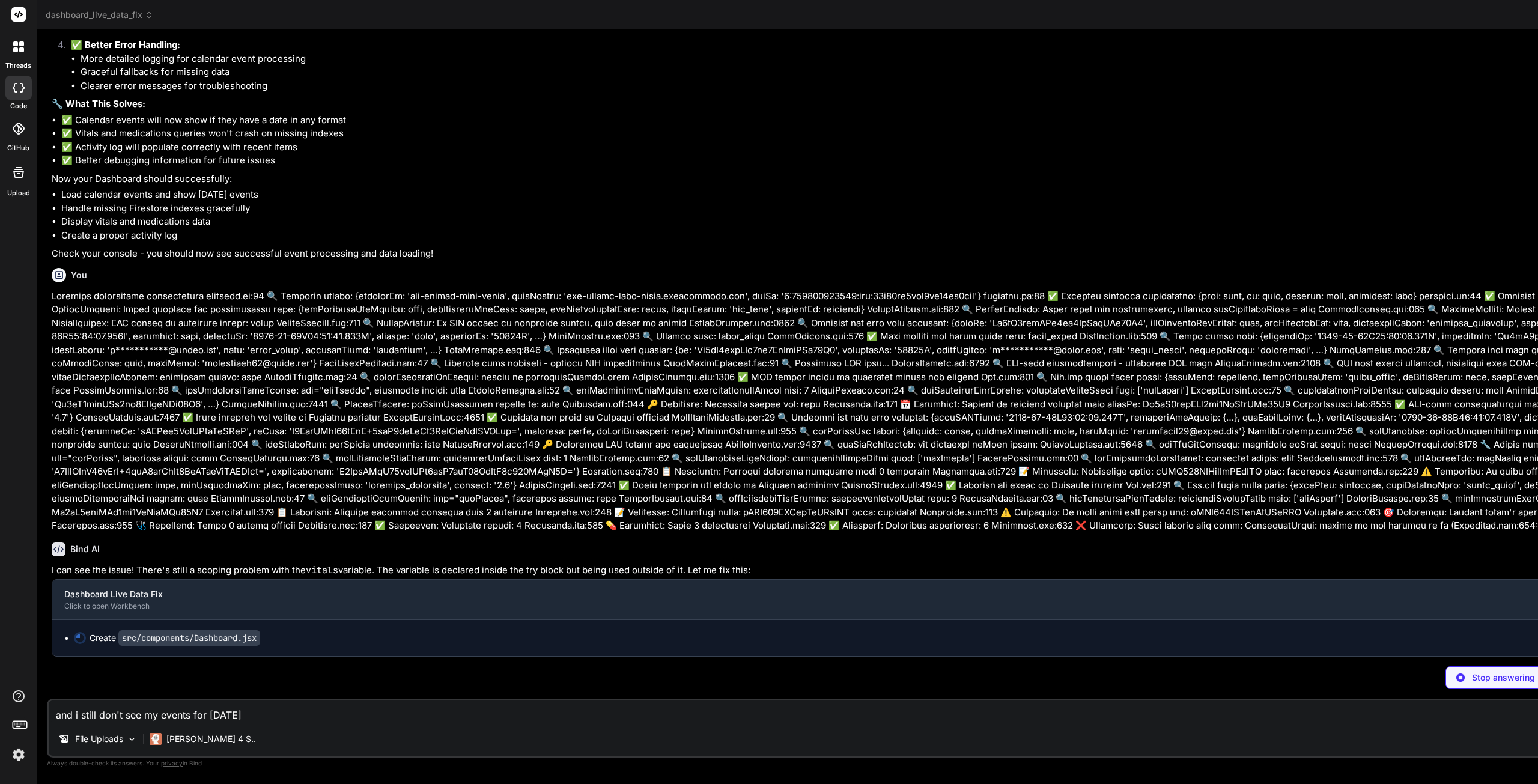
type textarea "and i still don't see my events for [DATE]"
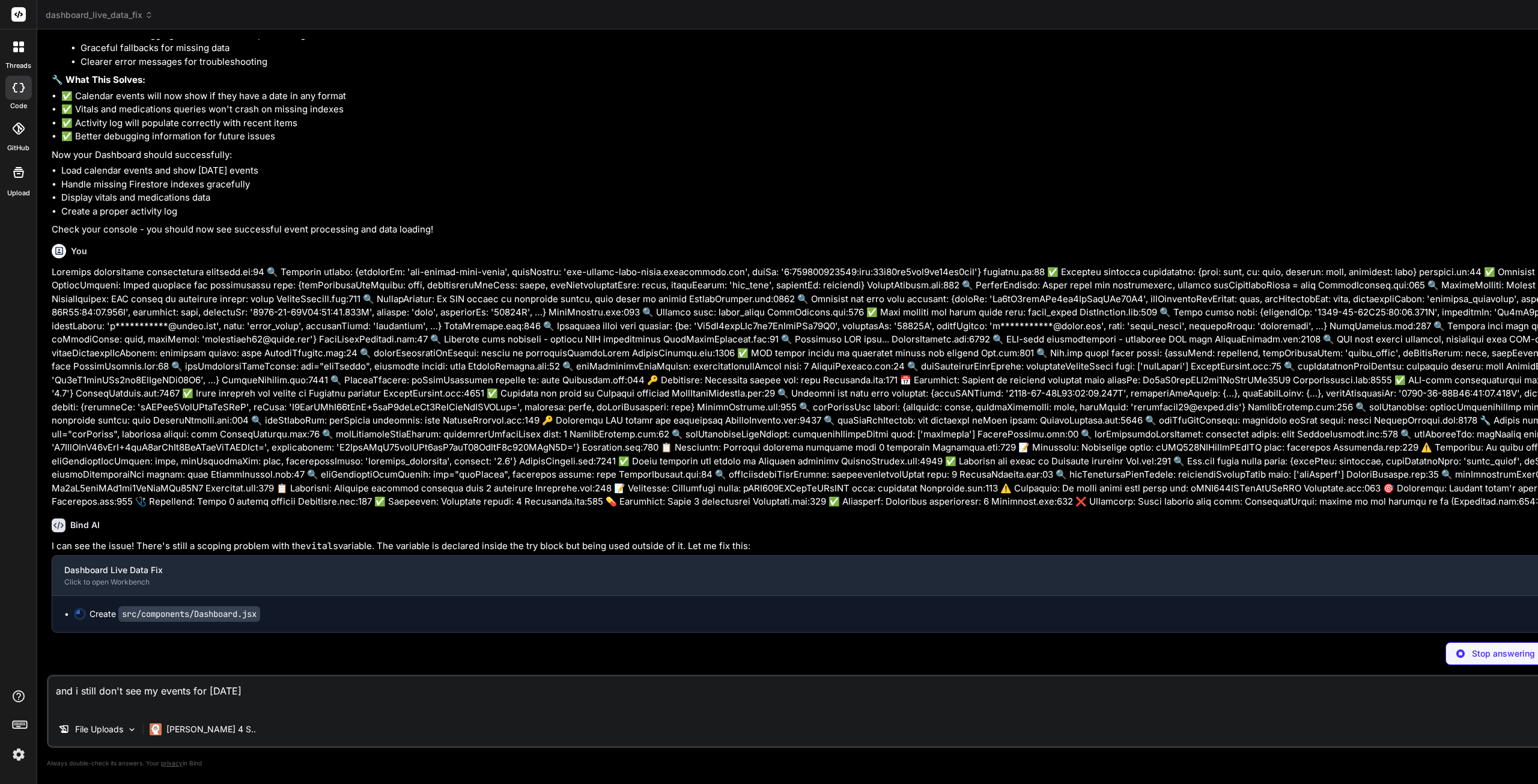
type textarea "x"
type textarea "and i still don't see my events for [DATE]"
click at [137, 574] on div "Dashboard Live Data Fix" at bounding box center [1486, 570] width 2844 height 12
type textarea "x"
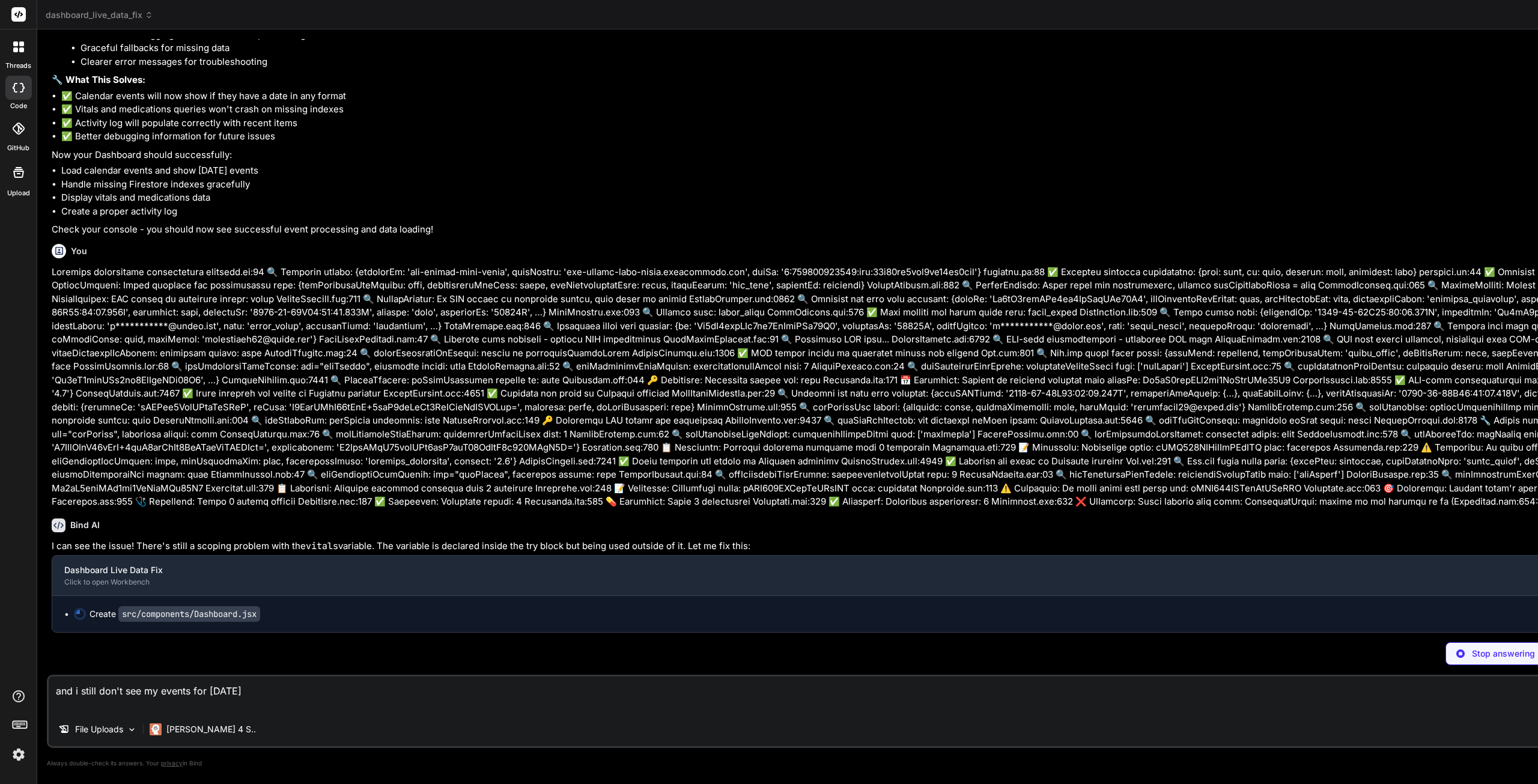
type textarea "{showHealthcareMaps && ( <HealthcareMaps onClose={() => setShowHealthcareMaps(f…"
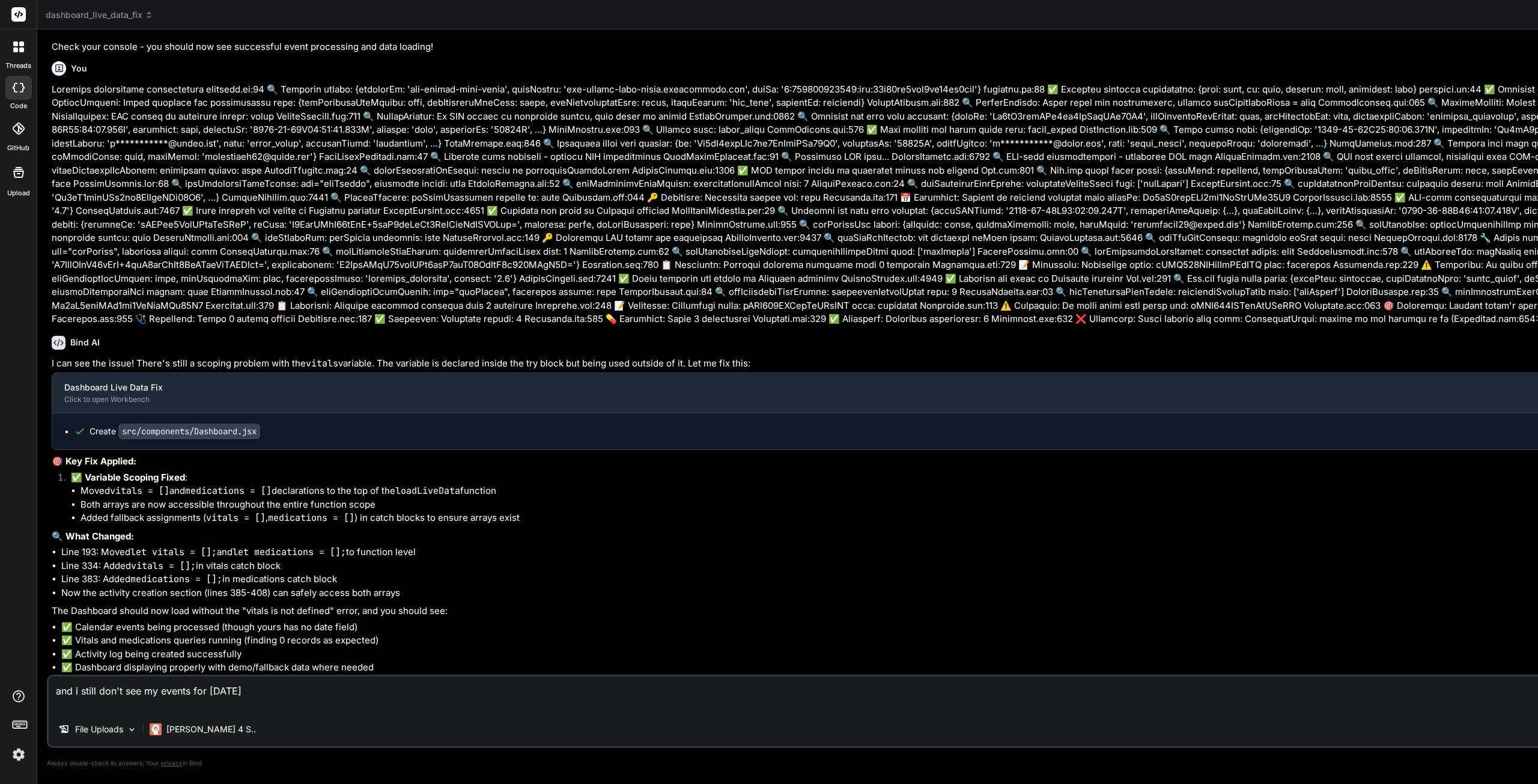
type textarea "x"
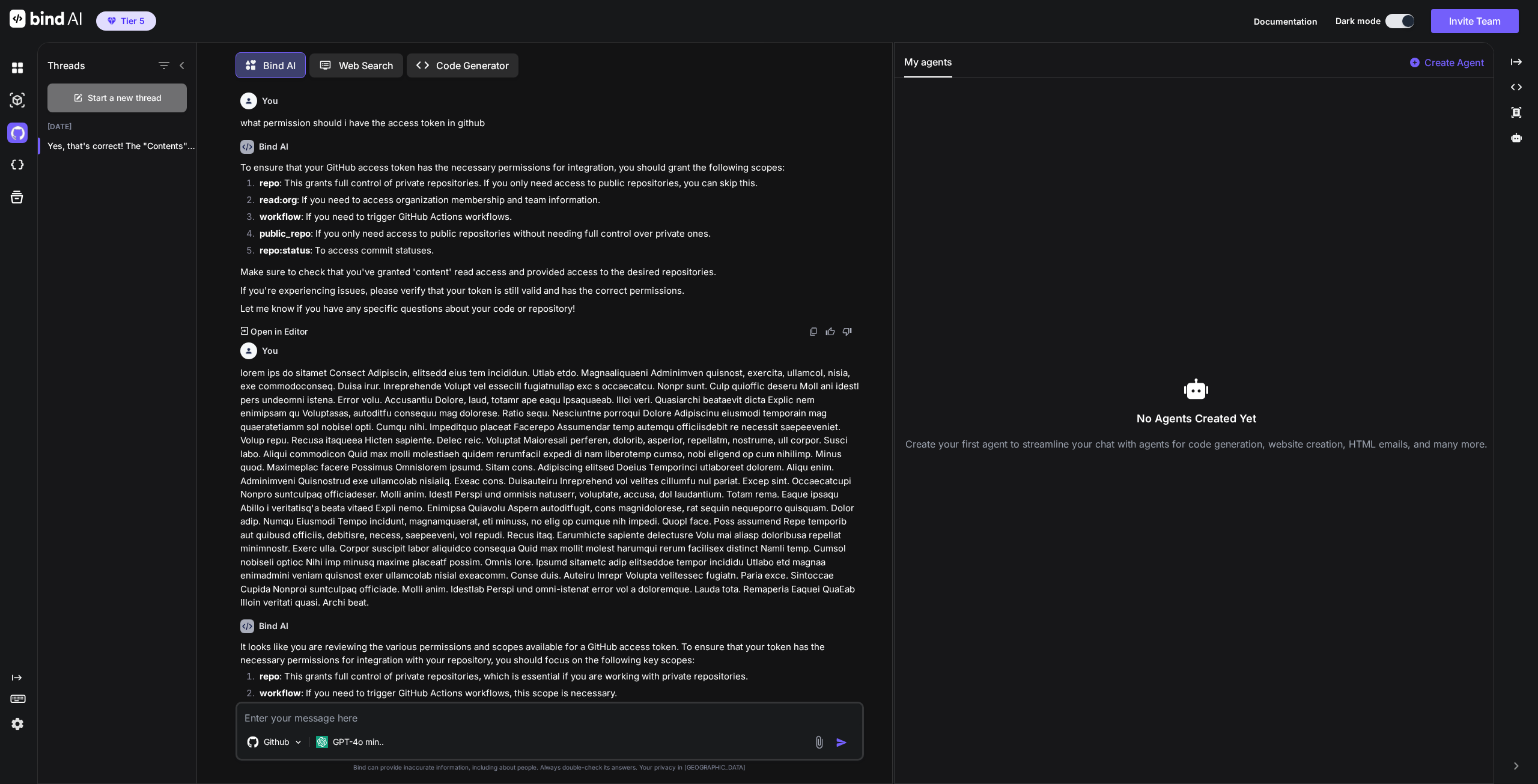
scroll to position [921, 0]
